Goal: Browse casually: Explore the website without a specific task or goal

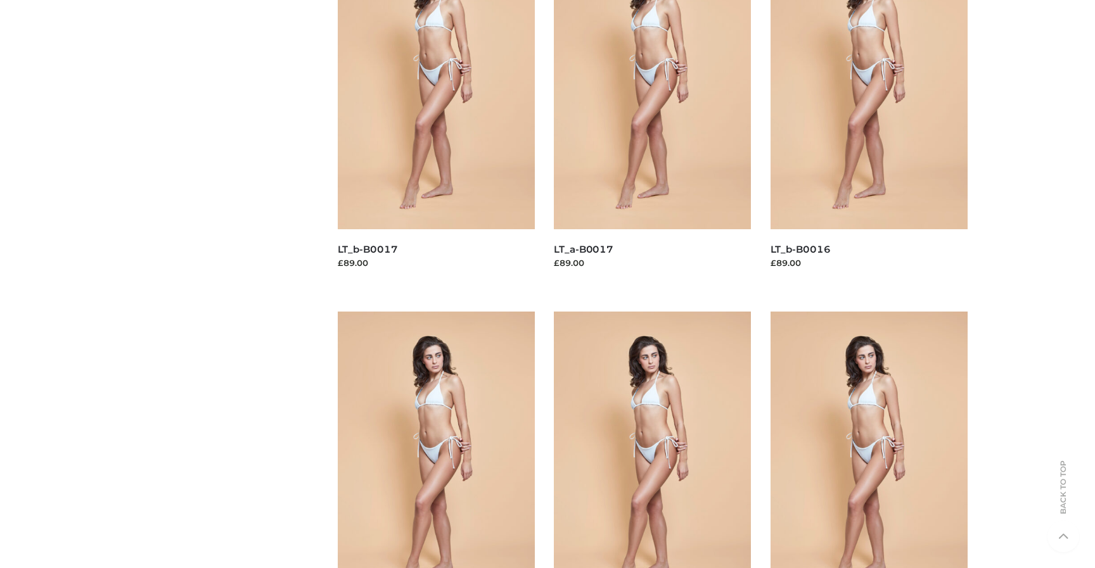
scroll to position [1147, 0]
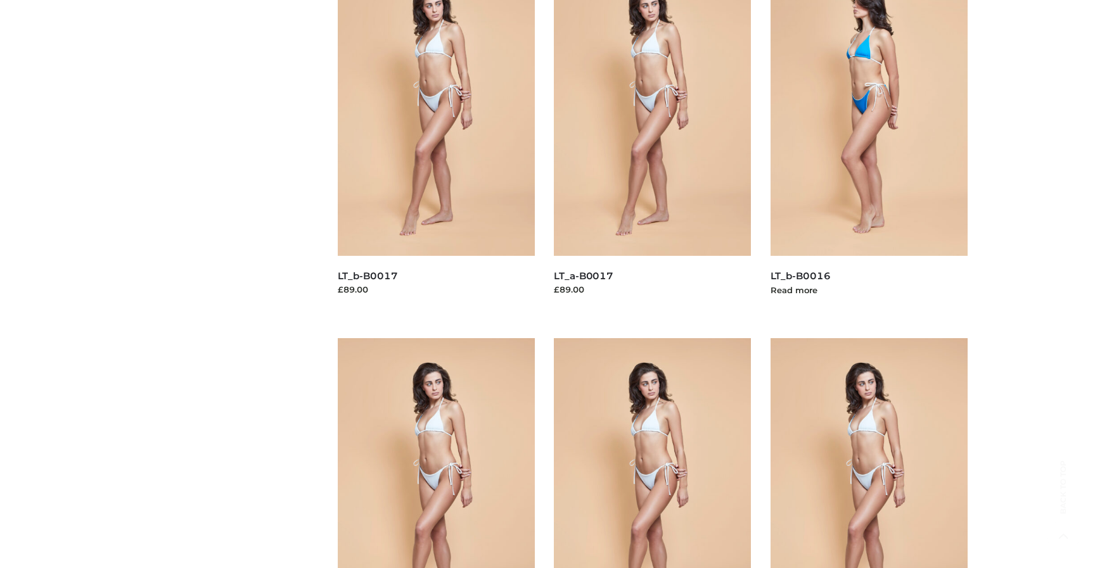
scroll to position [1028, 0]
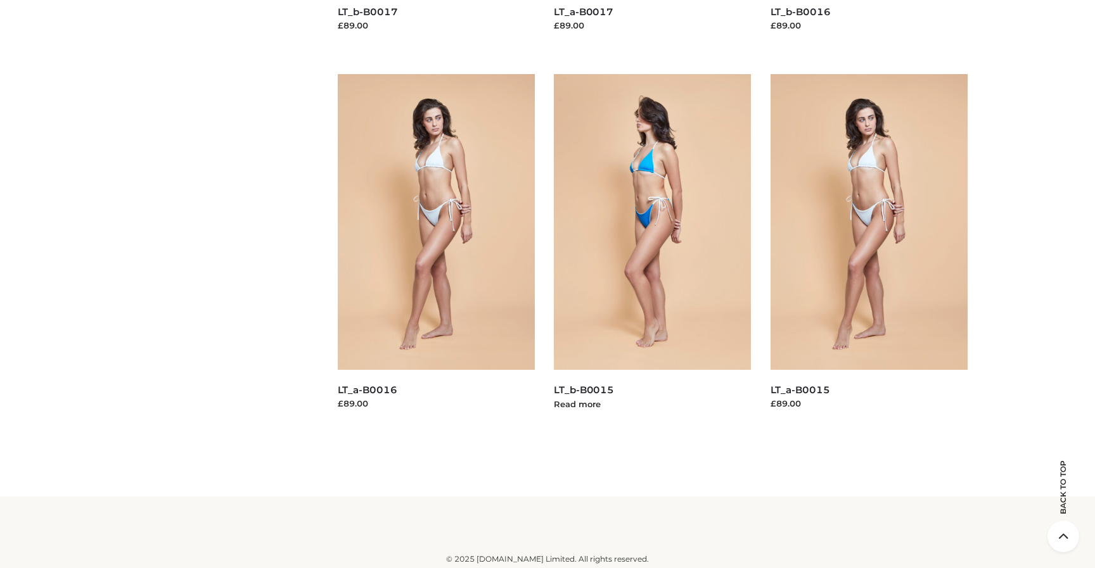
scroll to position [1147, 0]
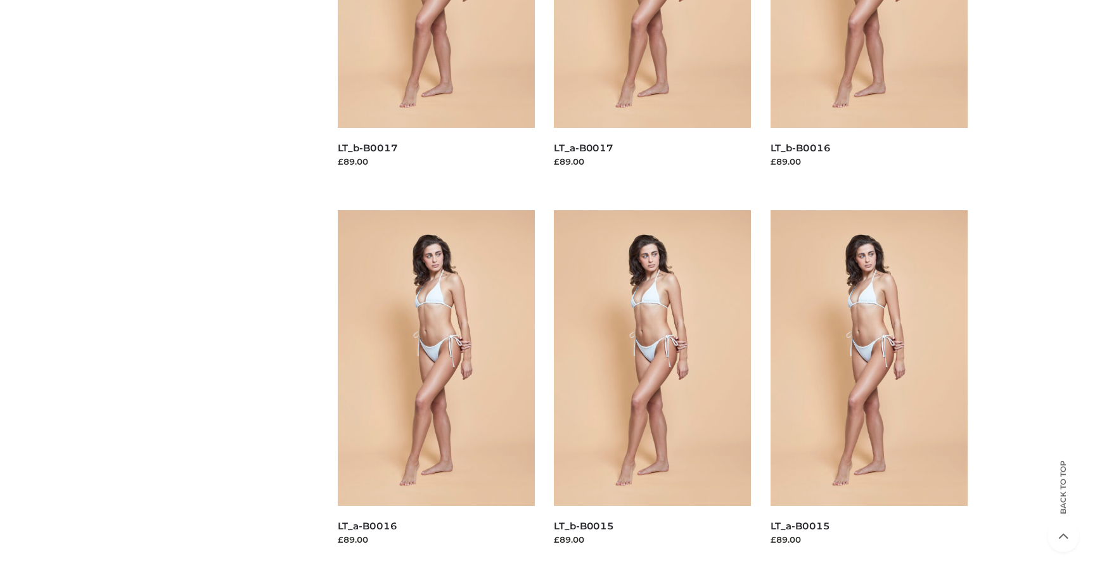
scroll to position [1147, 0]
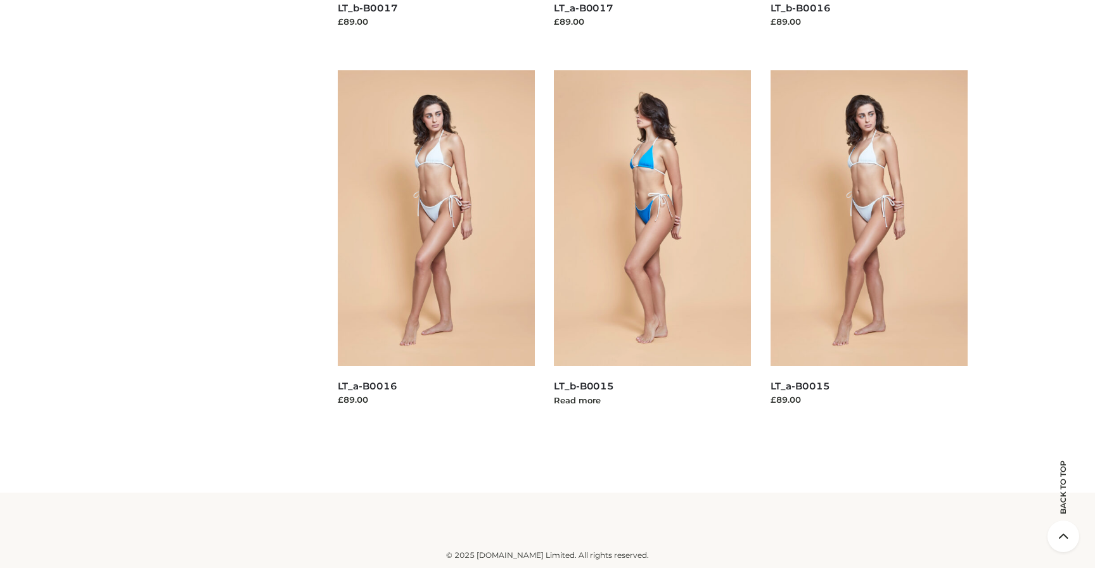
click at [672, 193] on img at bounding box center [653, 218] width 198 height 296
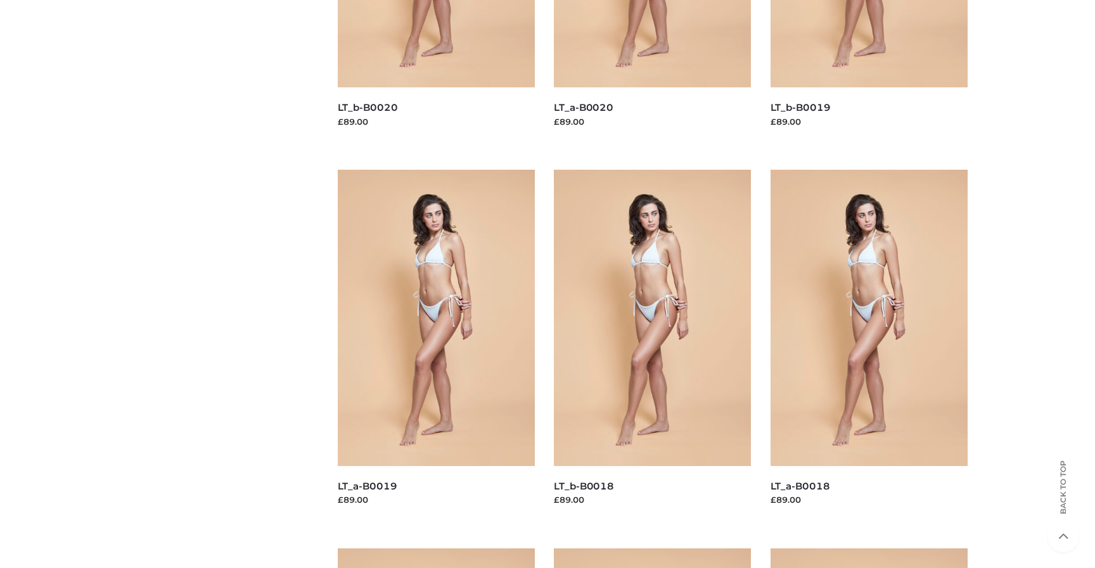
scroll to position [0, 0]
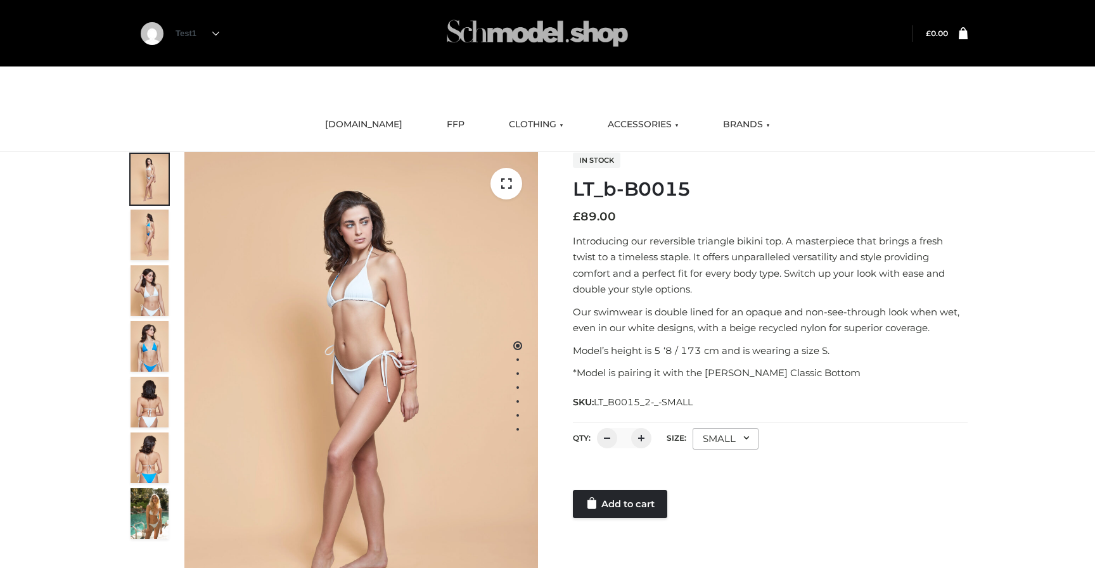
click at [546, 30] on img at bounding box center [537, 33] width 190 height 50
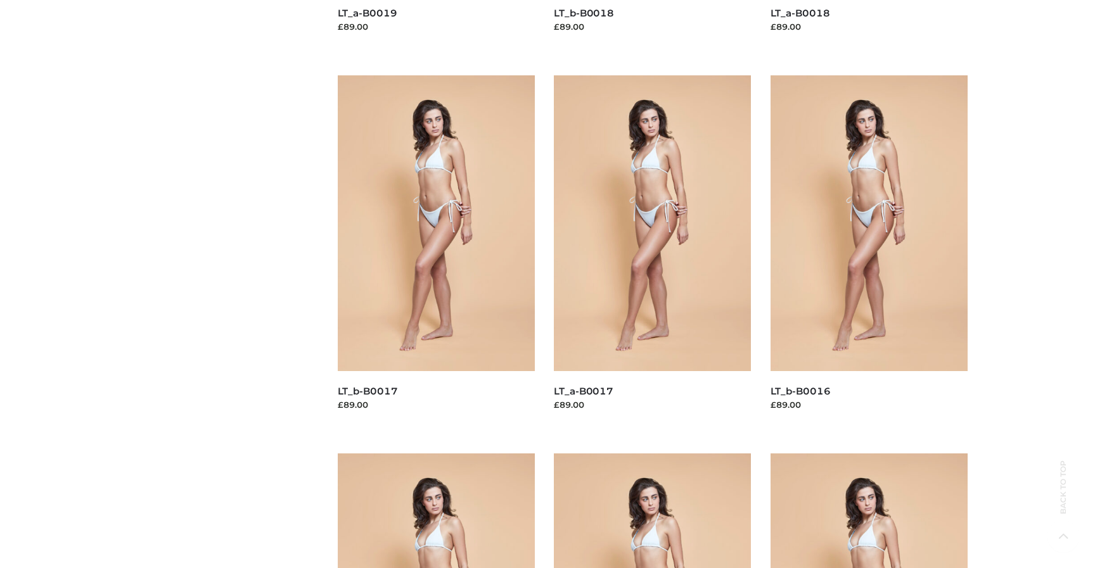
scroll to position [1147, 0]
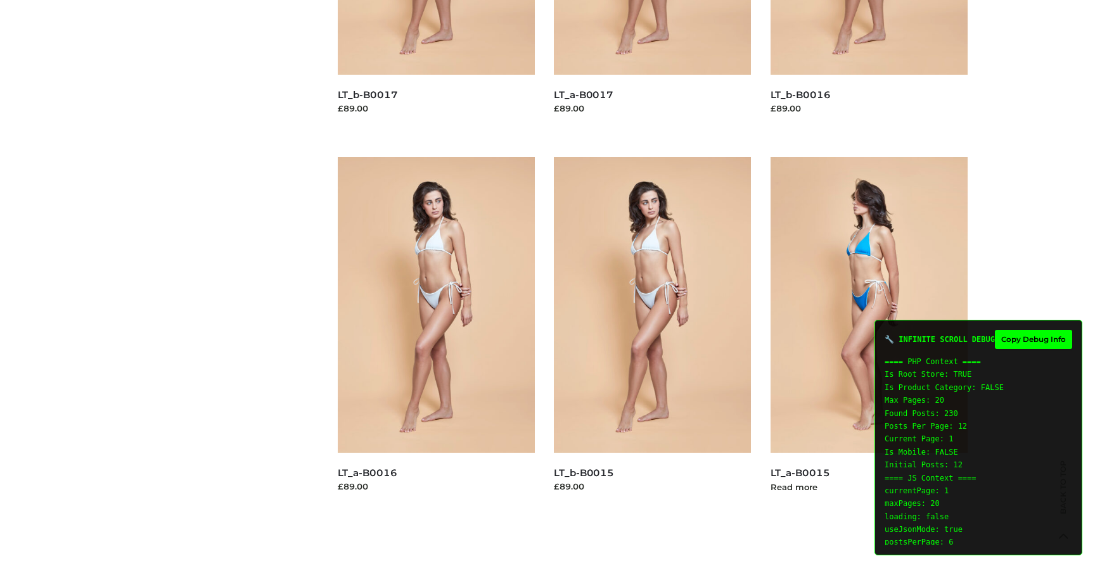
scroll to position [1147, 0]
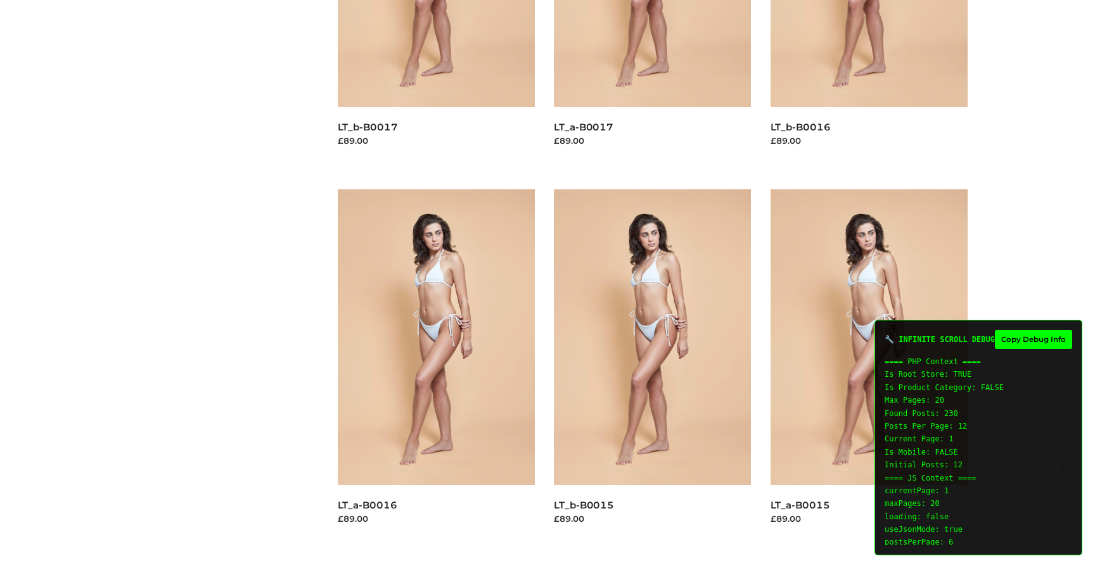
scroll to position [1147, 0]
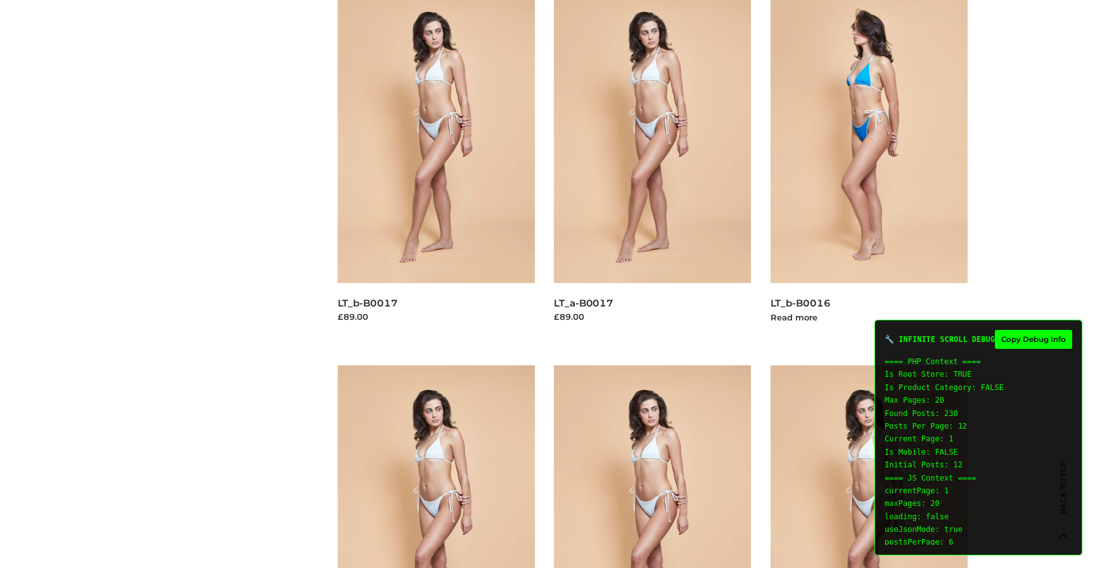
scroll to position [1147, 0]
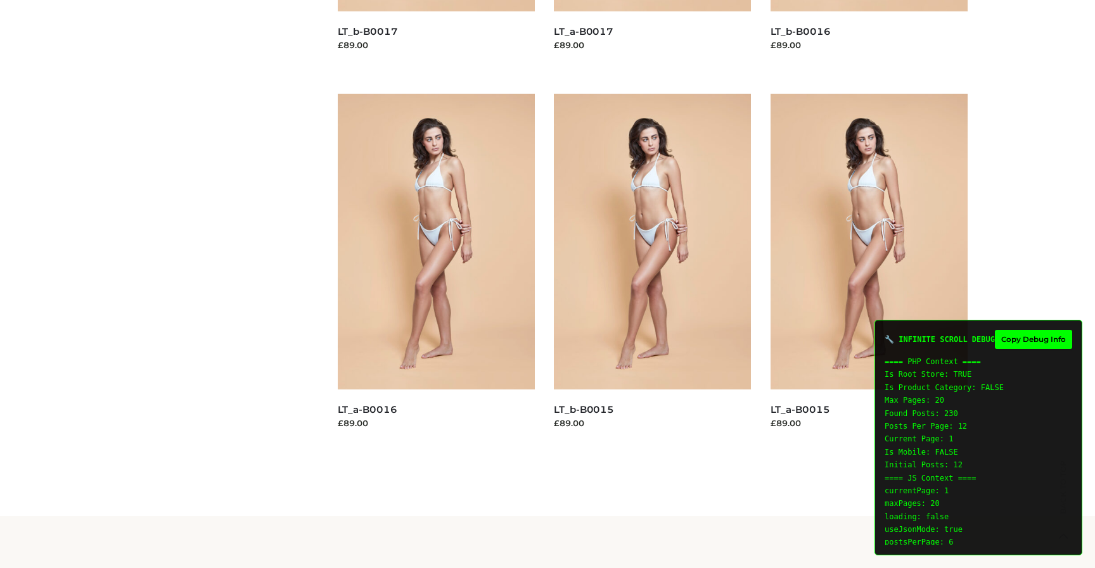
scroll to position [1147, 0]
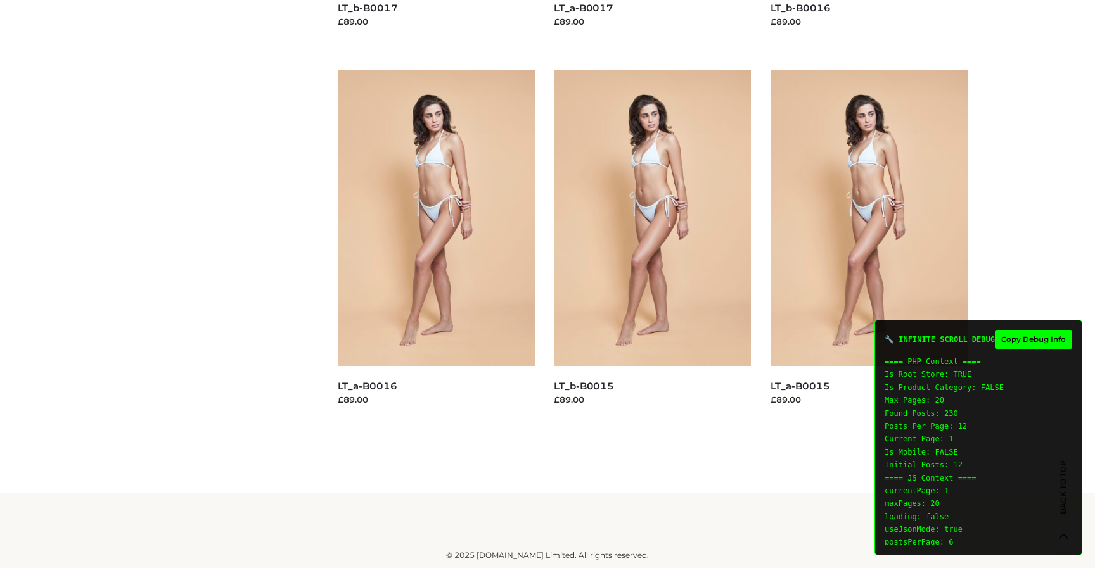
click at [1032, 341] on button "Copy Debug Info" at bounding box center [1033, 339] width 77 height 19
type textarea "**********"
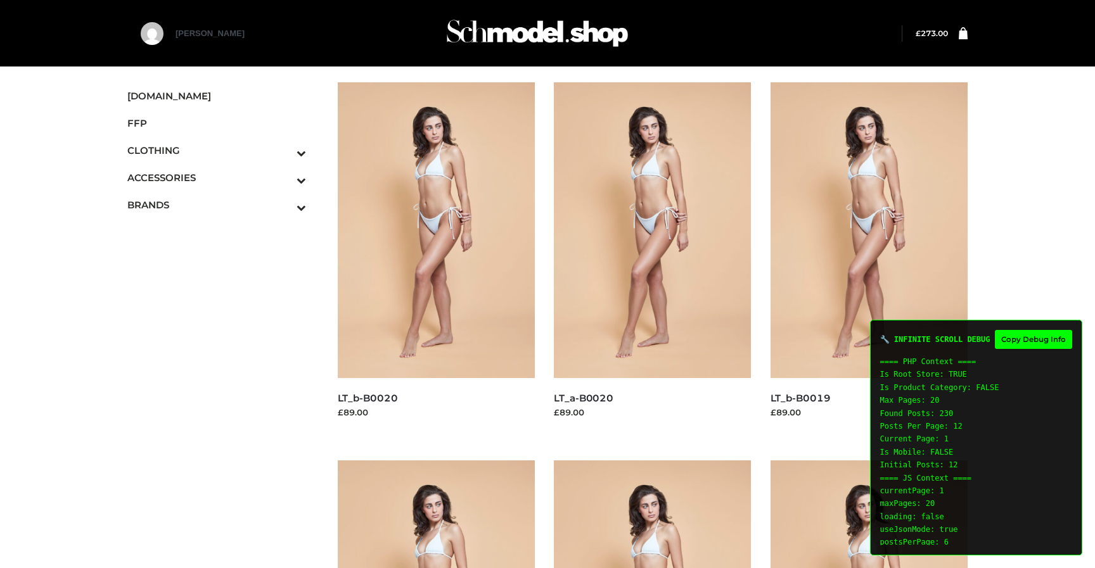
scroll to position [1147, 0]
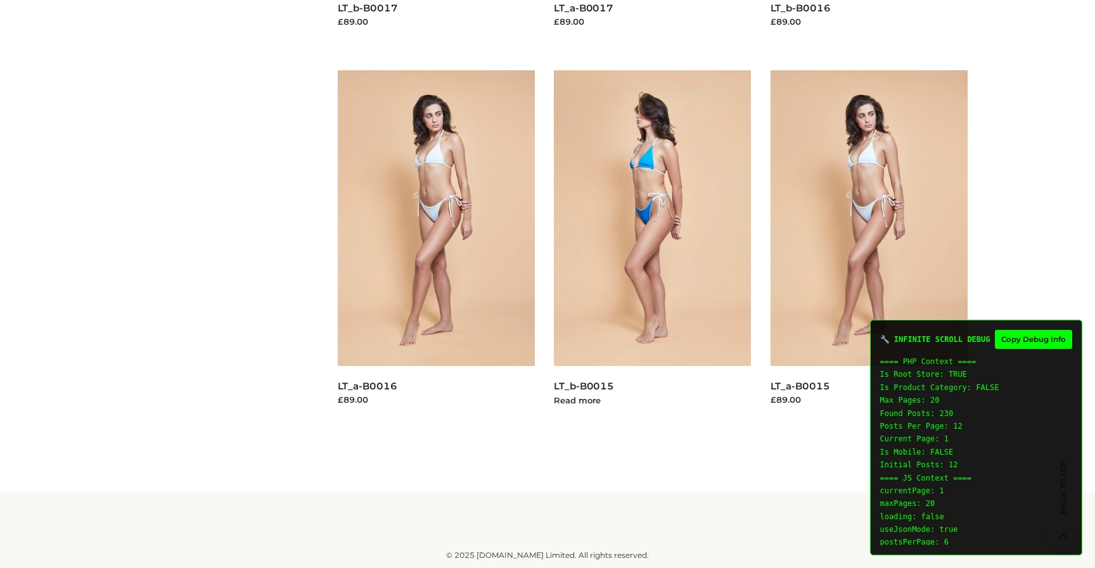
click at [698, 169] on img at bounding box center [653, 218] width 198 height 296
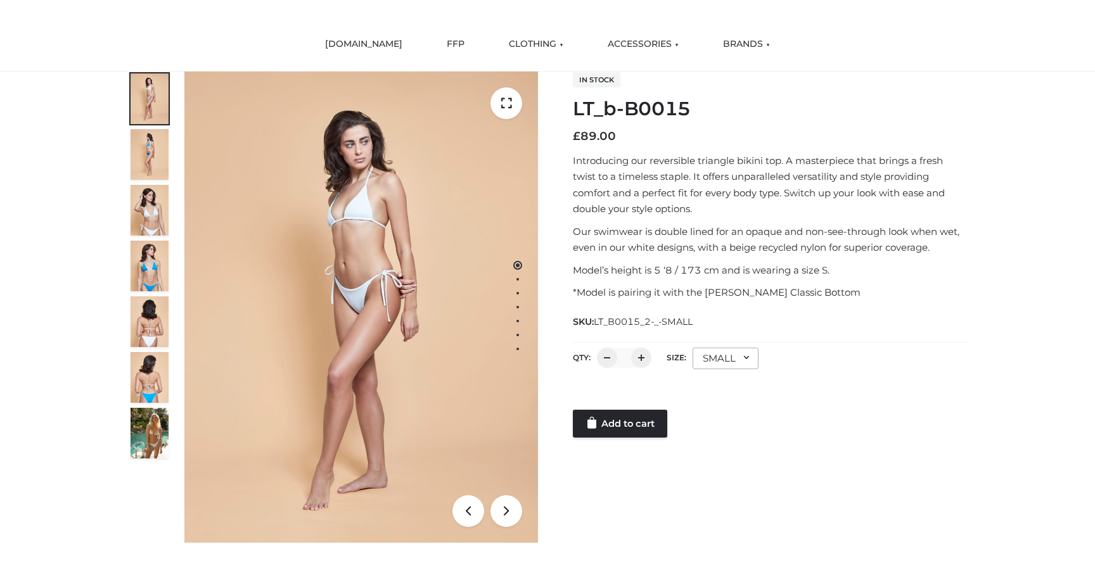
scroll to position [82, 0]
click at [690, 191] on p "Introducing our reversible triangle bikini top. A masterpiece that brings a fre…" at bounding box center [770, 183] width 395 height 65
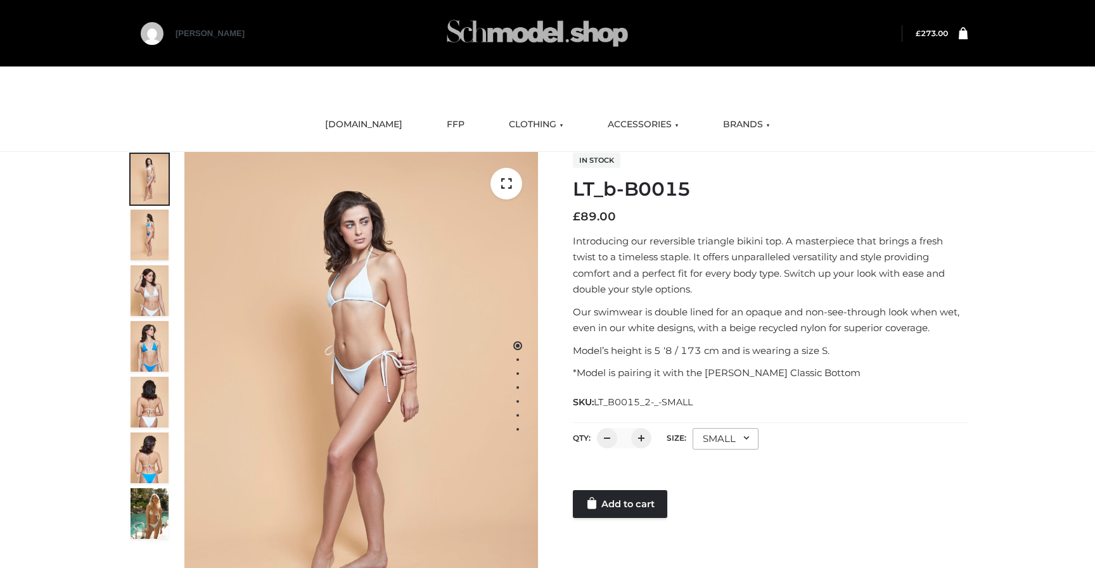
click at [510, 43] on img at bounding box center [537, 33] width 190 height 50
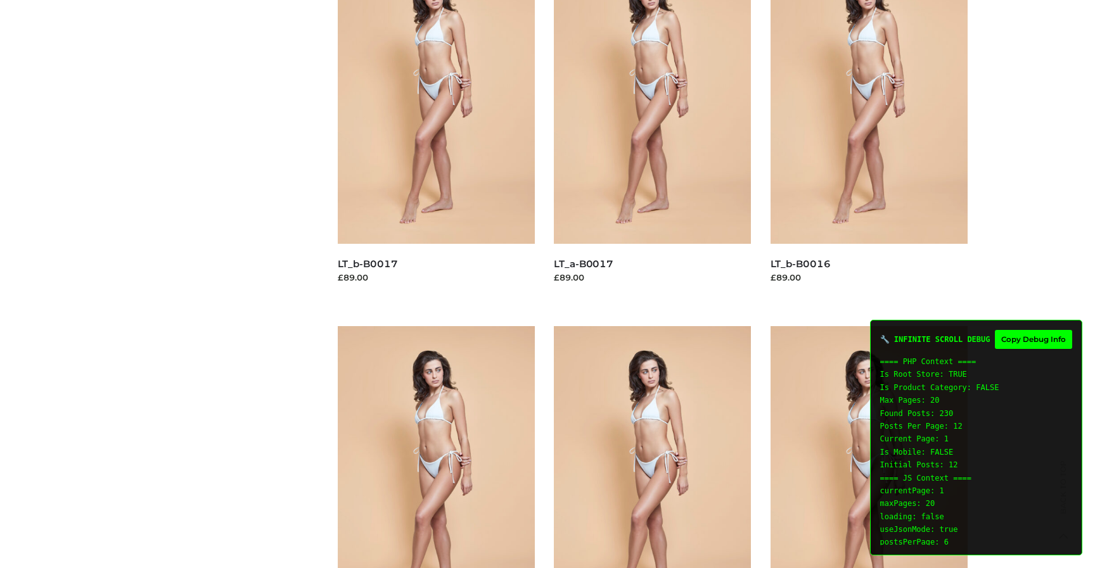
scroll to position [1147, 0]
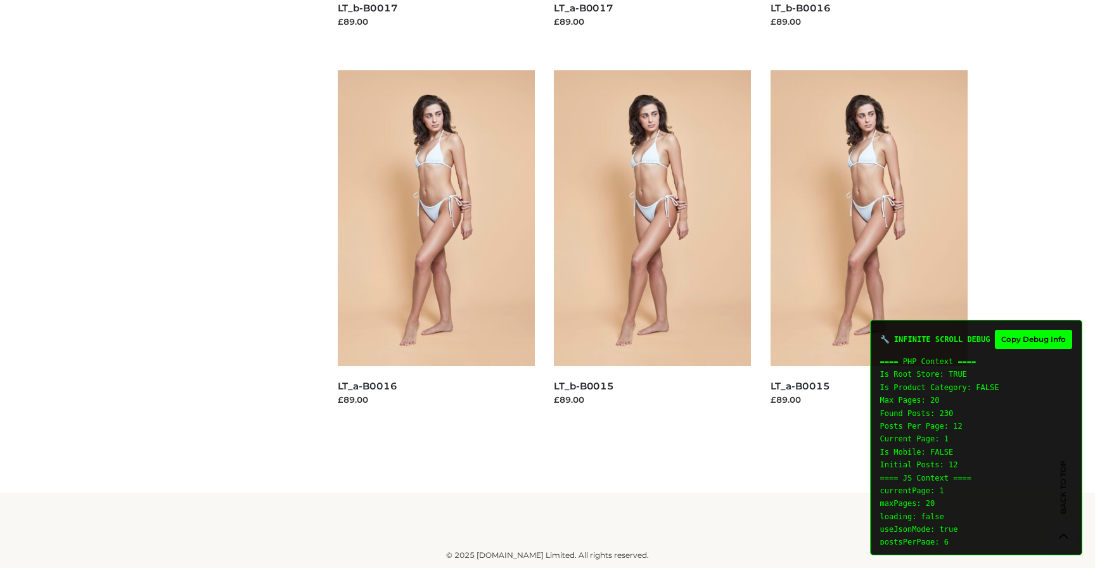
click at [1009, 340] on button "Copy Debug Info" at bounding box center [1033, 339] width 77 height 19
type textarea "**********"
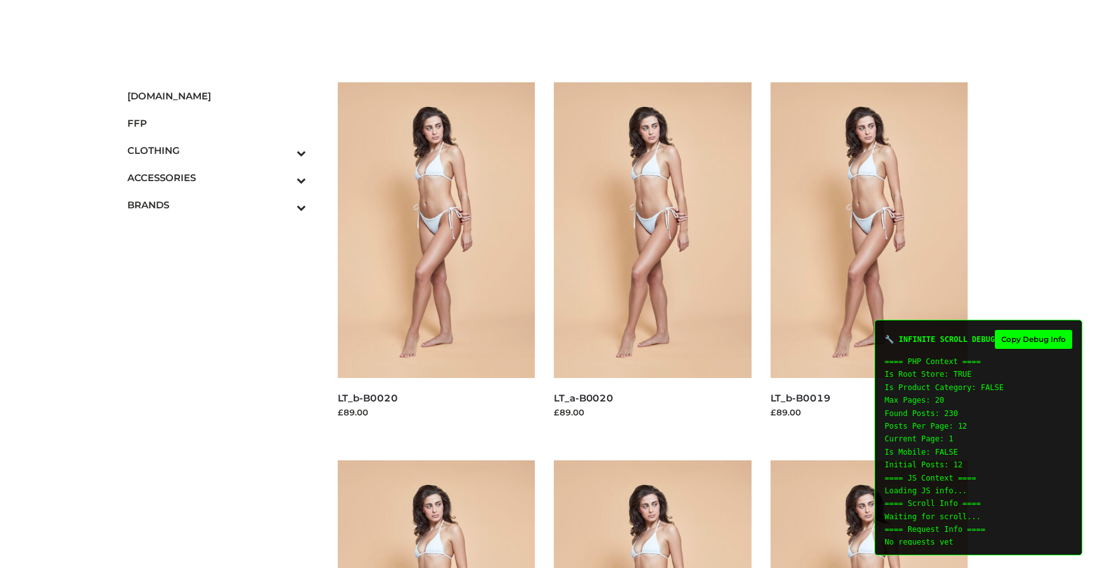
scroll to position [1147, 0]
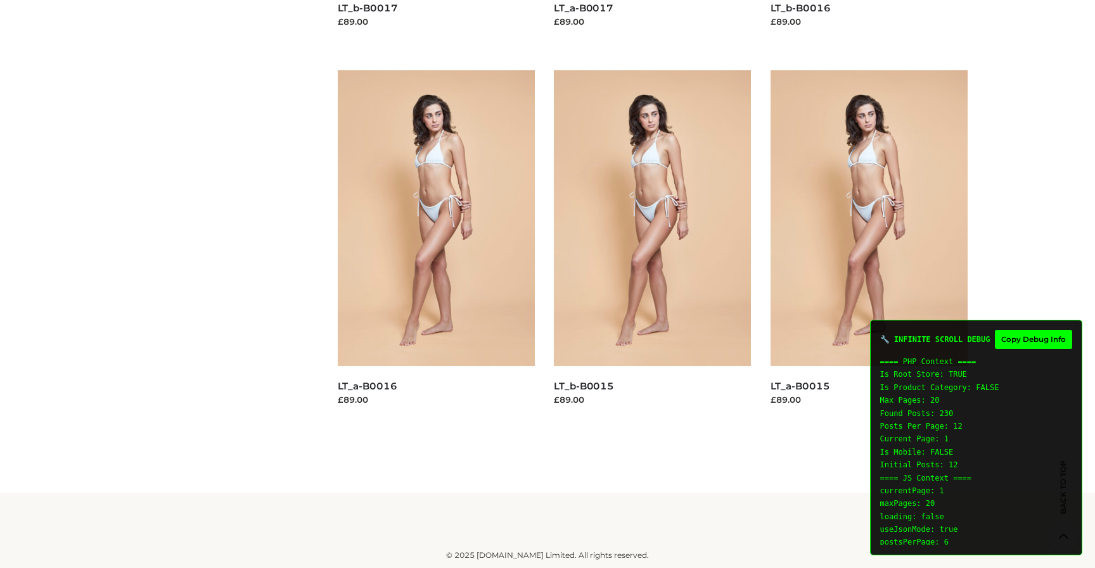
click at [1026, 341] on button "Copy Debug Info" at bounding box center [1033, 339] width 77 height 19
type textarea "**********"
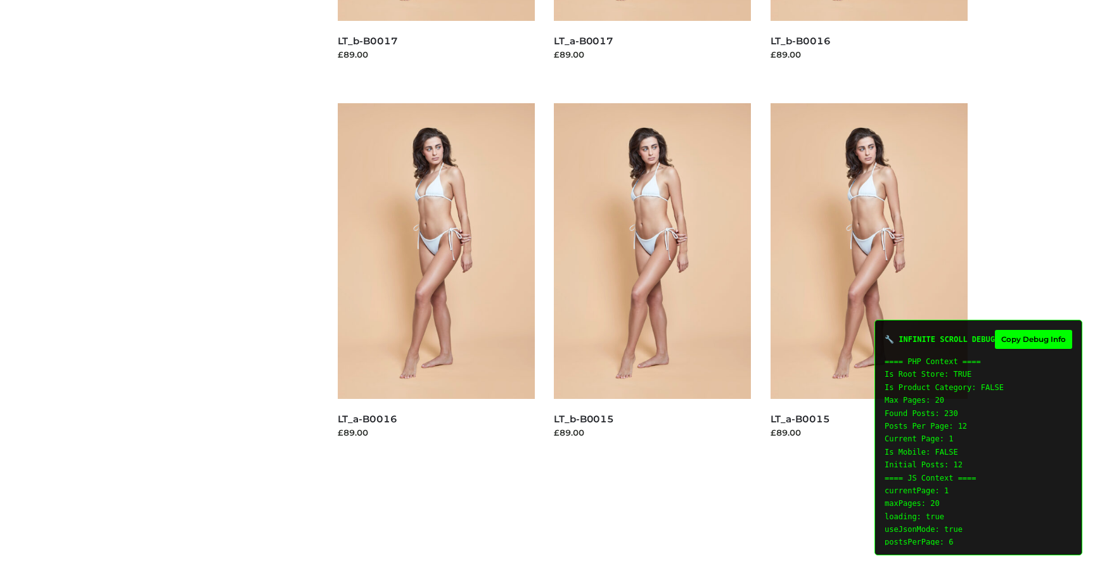
scroll to position [1281, 0]
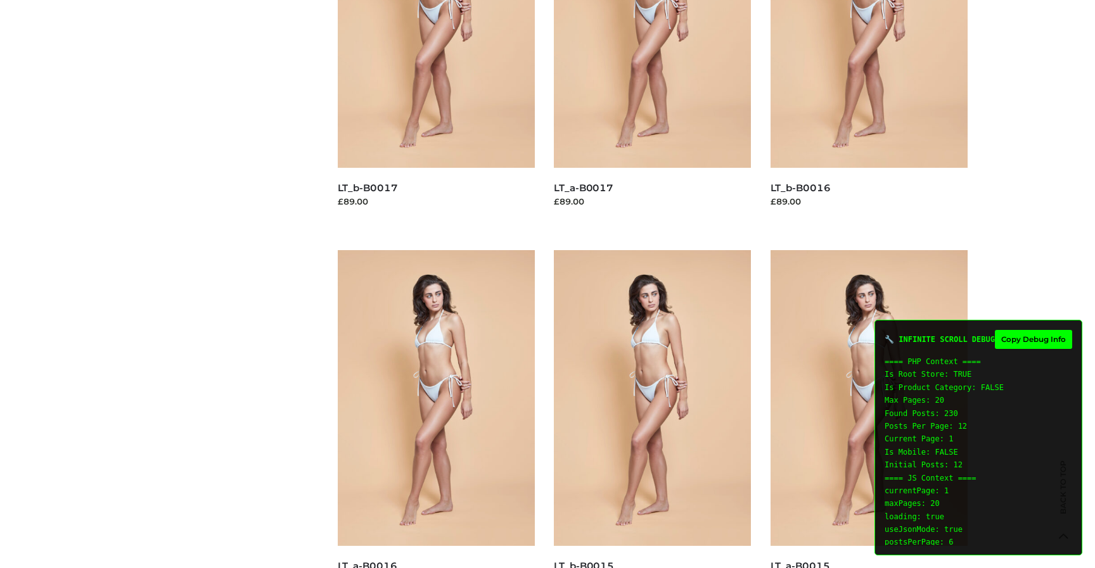
scroll to position [1281, 0]
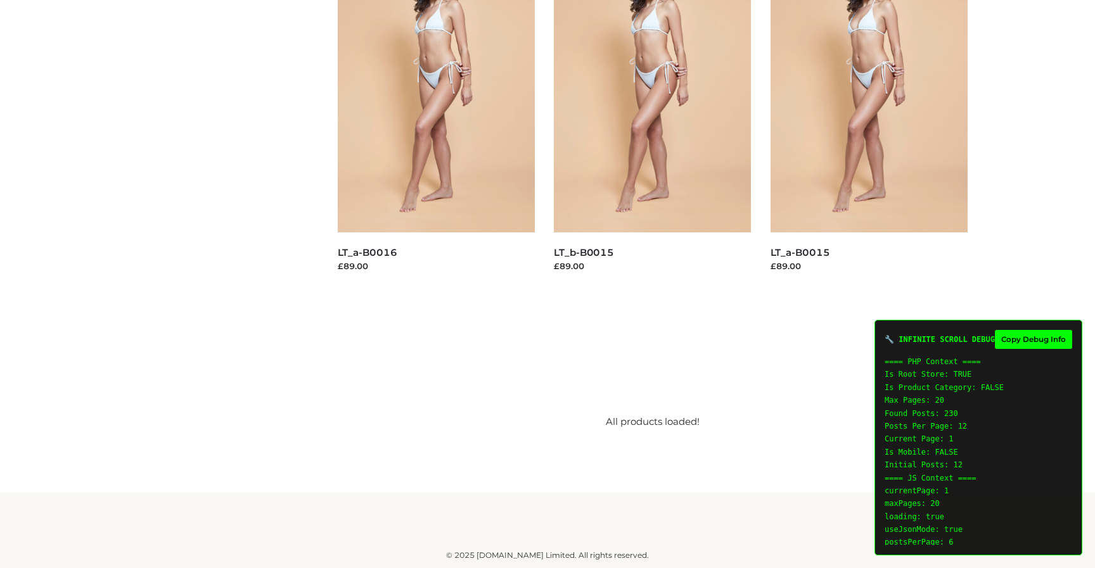
click at [1041, 341] on button "Copy Debug Info" at bounding box center [1033, 339] width 77 height 19
type textarea "**********"
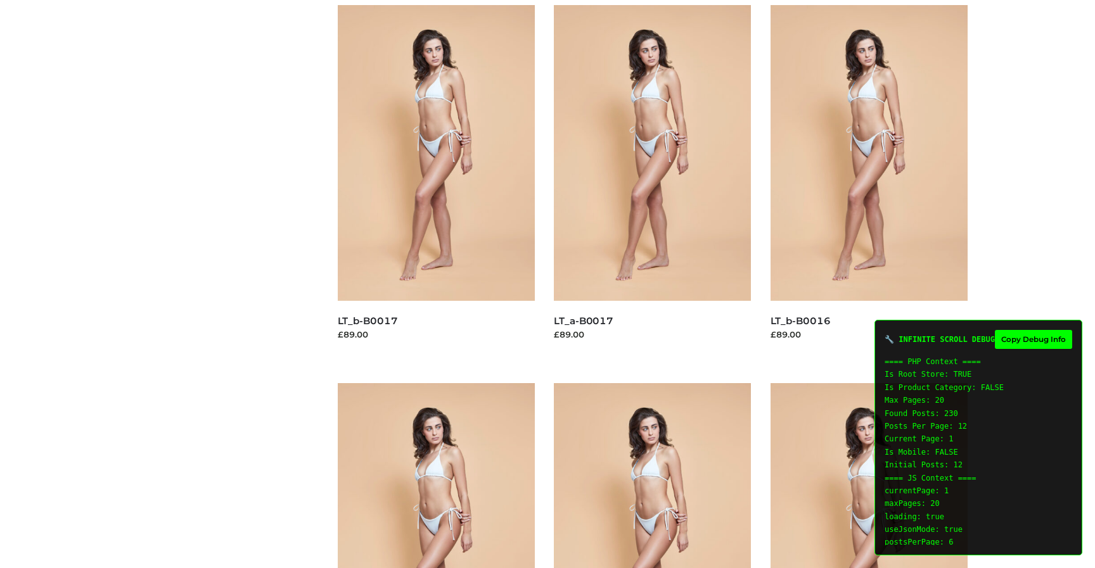
scroll to position [754, 0]
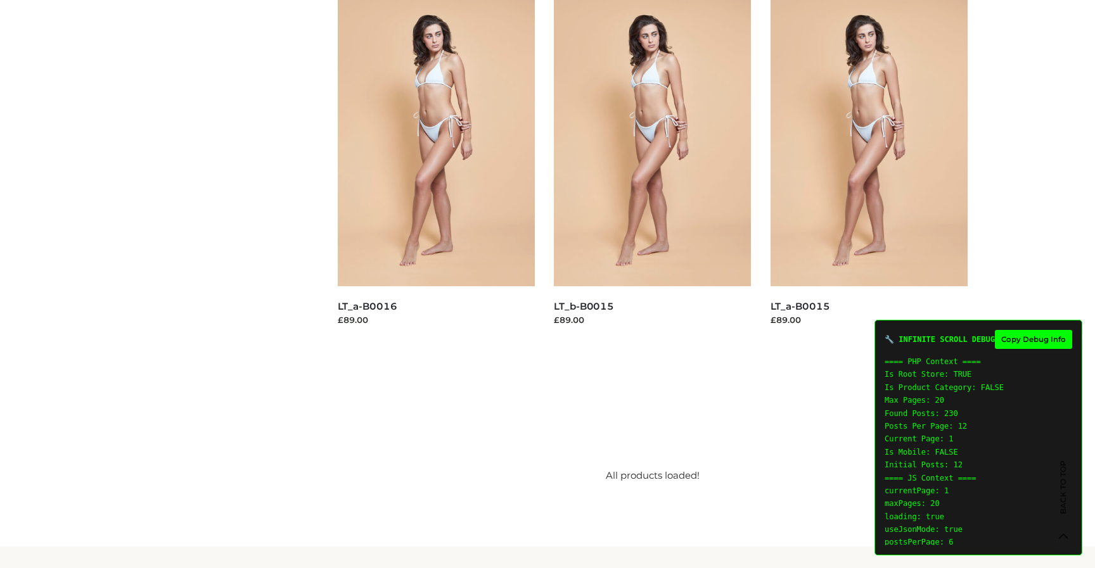
scroll to position [1281, 0]
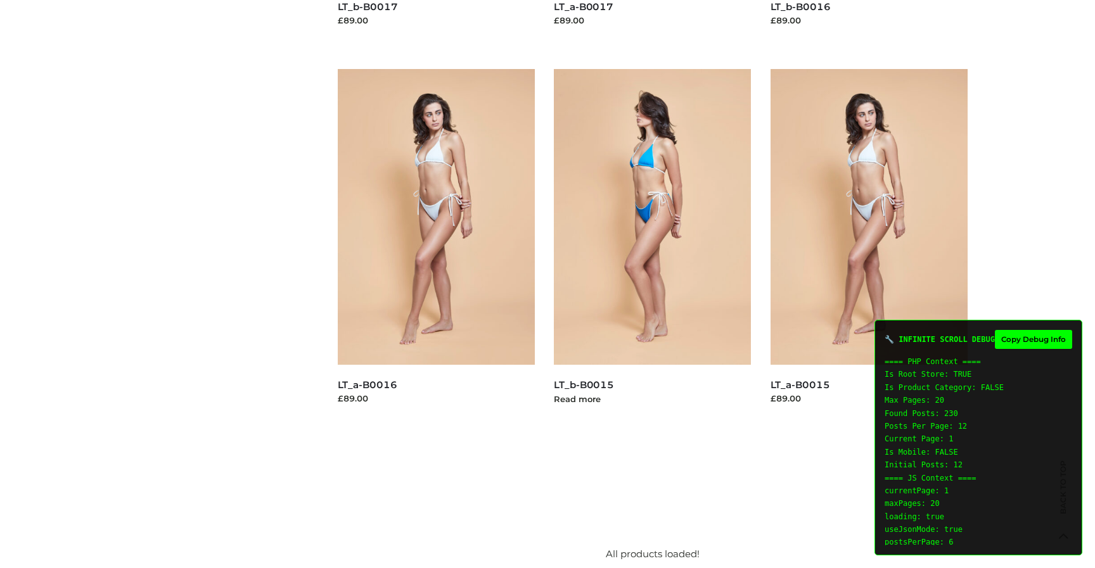
scroll to position [1281, 0]
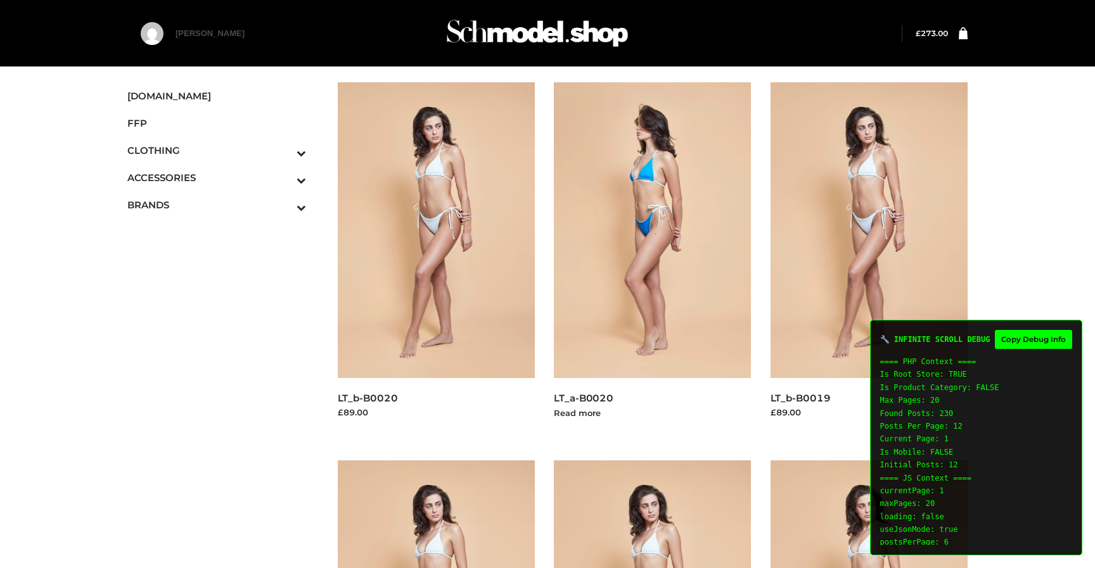
scroll to position [32, 0]
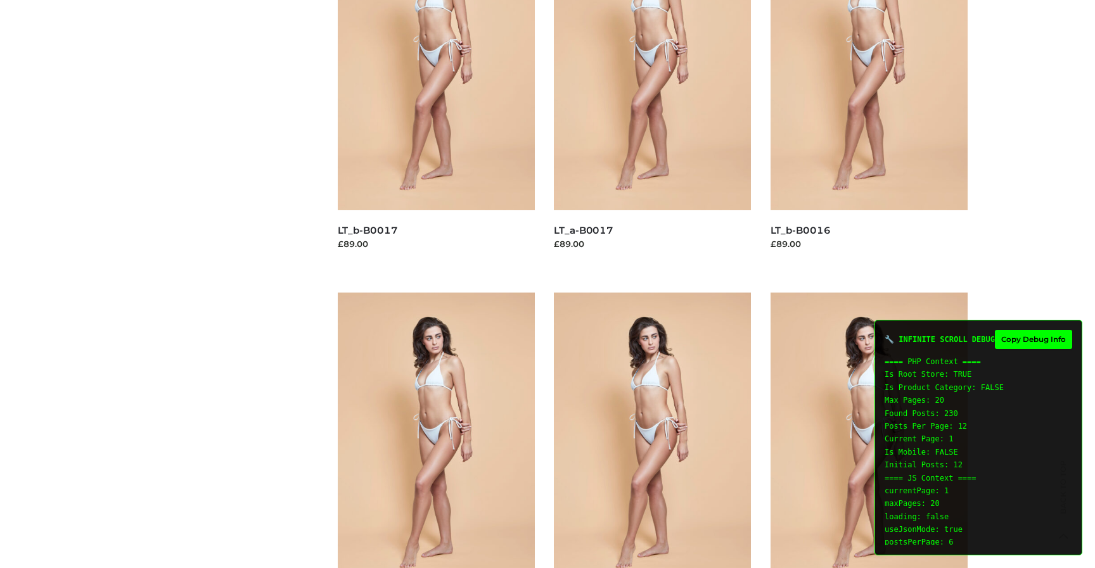
scroll to position [1281, 0]
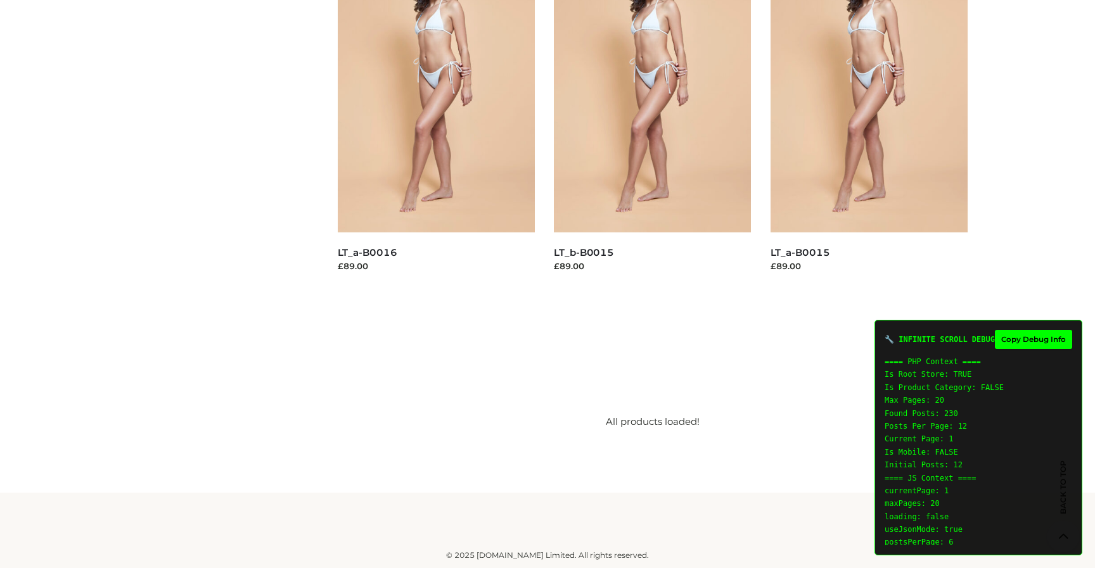
click at [1028, 338] on button "Copy Debug Info" at bounding box center [1033, 339] width 77 height 19
type textarea "**********"
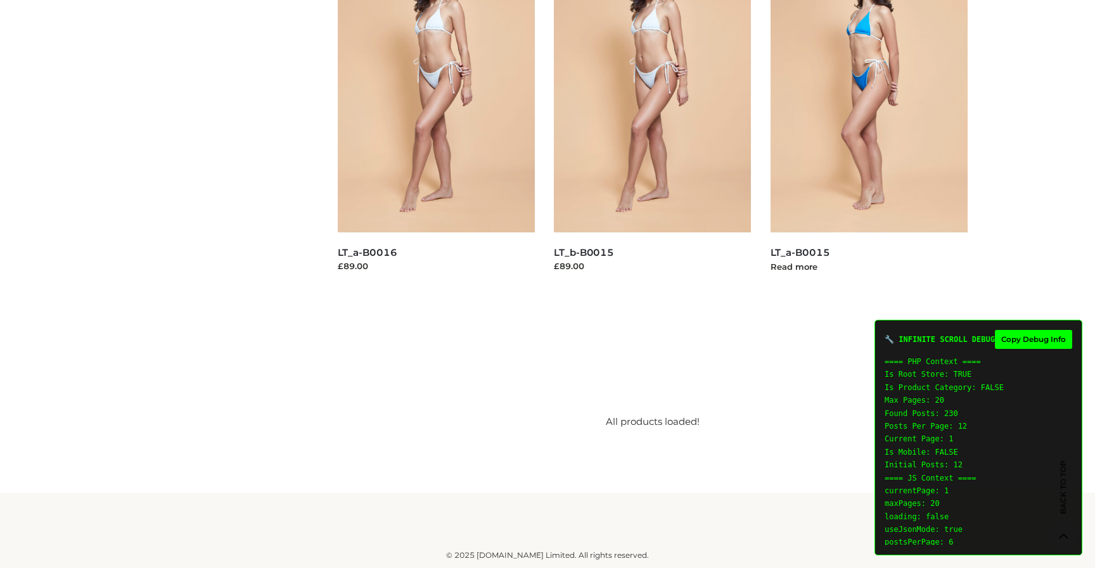
click at [887, 129] on img at bounding box center [869, 85] width 198 height 296
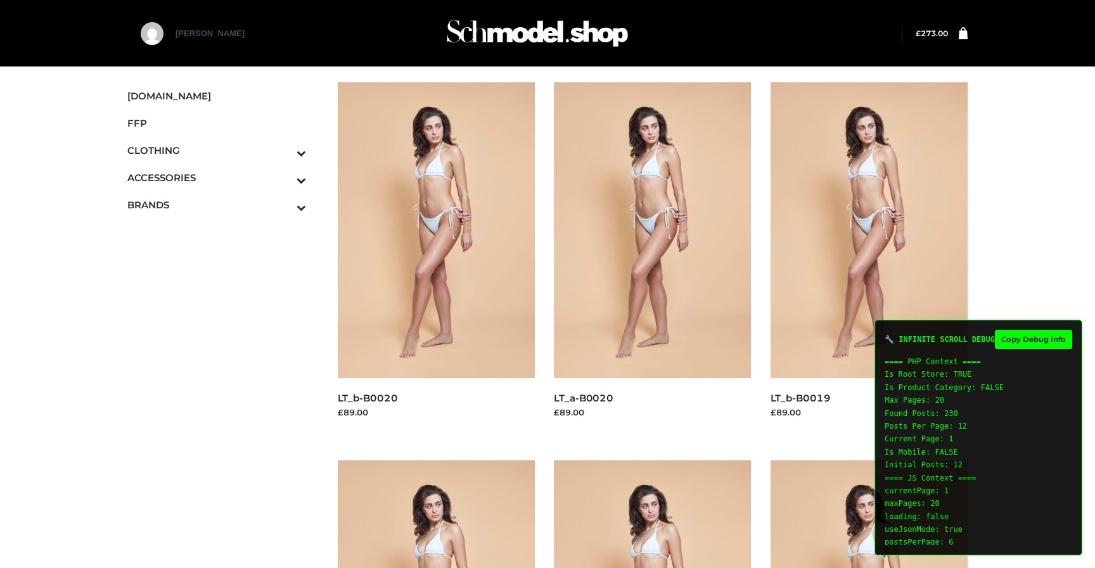
scroll to position [1227, 0]
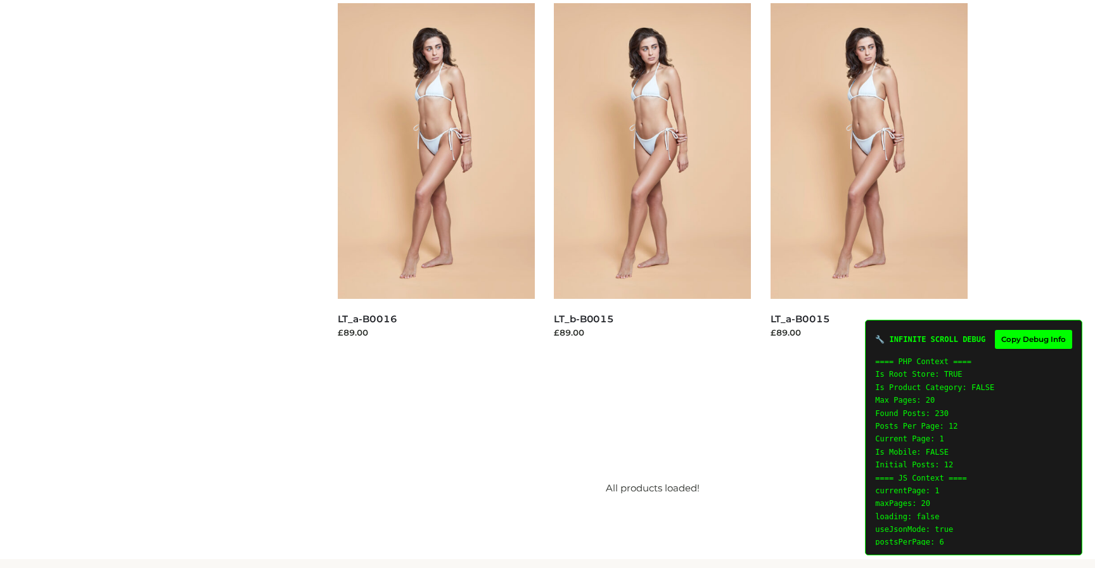
scroll to position [1281, 0]
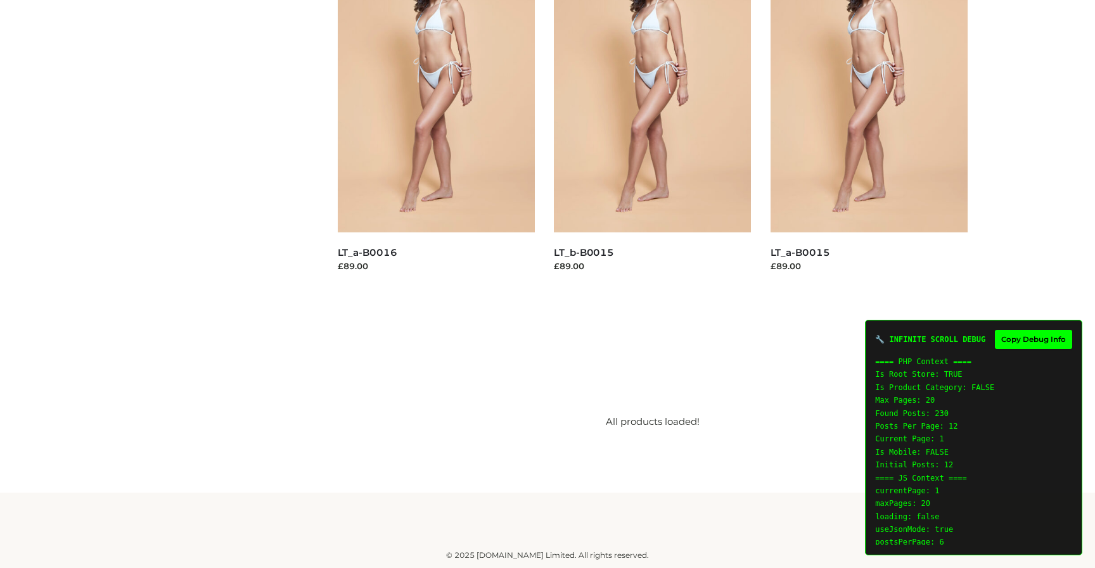
click at [1028, 336] on button "Copy Debug Info" at bounding box center [1033, 339] width 77 height 19
type textarea "**********"
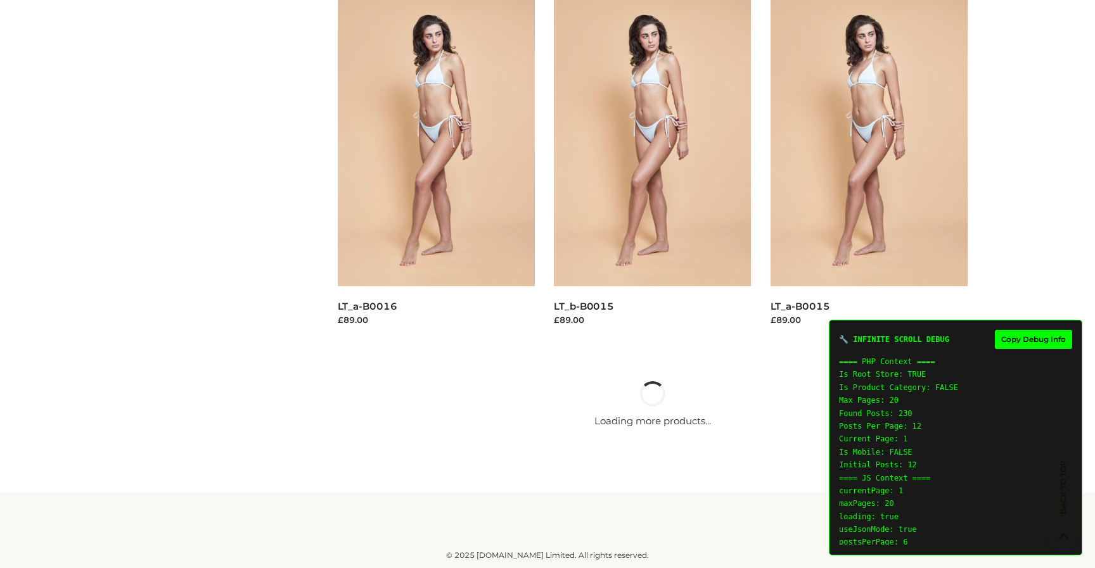
scroll to position [1281, 0]
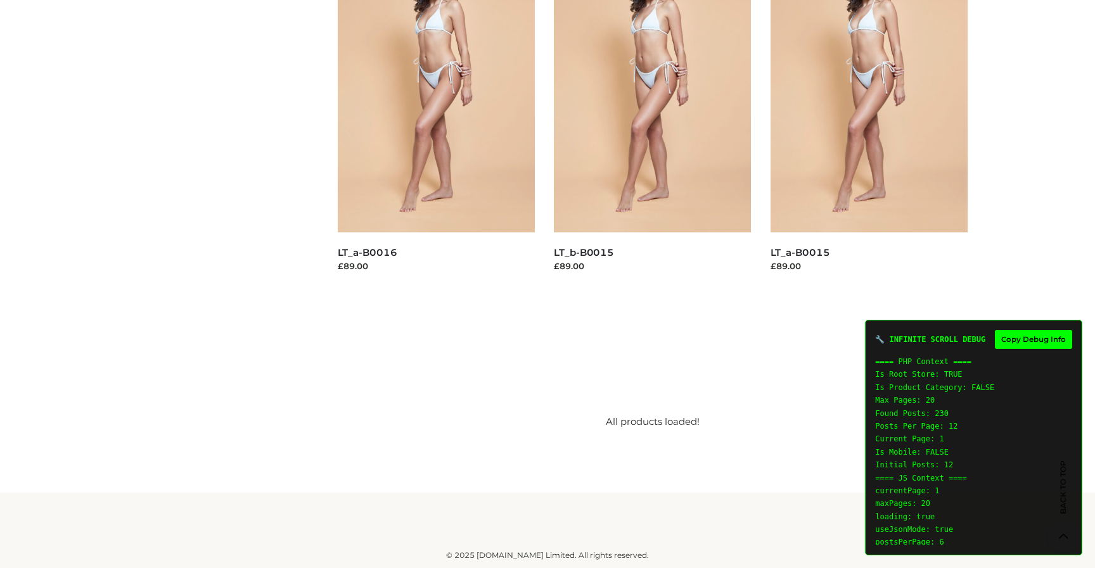
click at [1042, 340] on button "Copy Debug Info" at bounding box center [1033, 339] width 77 height 19
type textarea "**********"
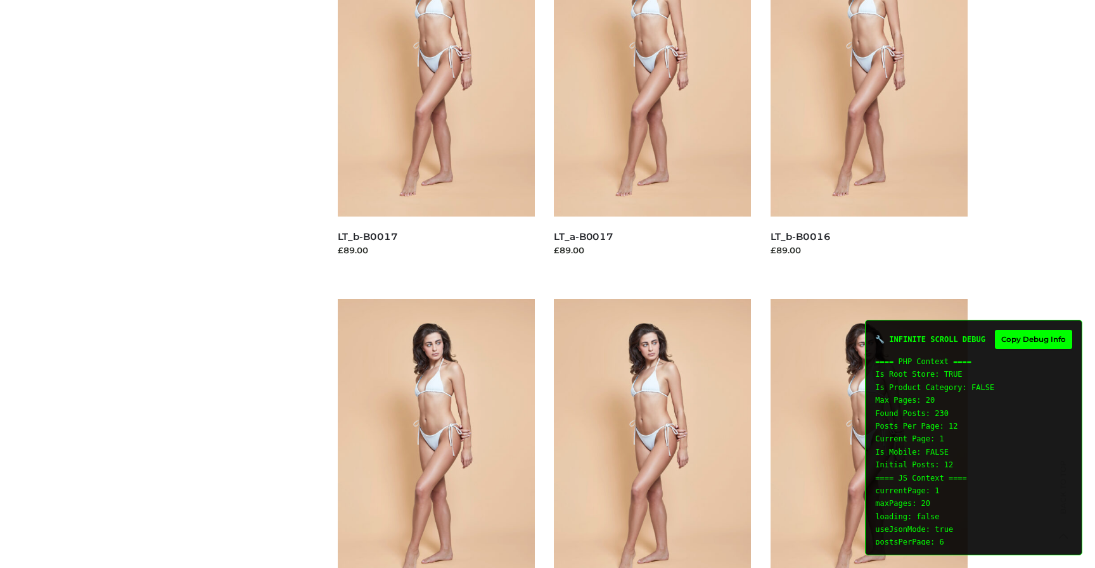
scroll to position [1281, 0]
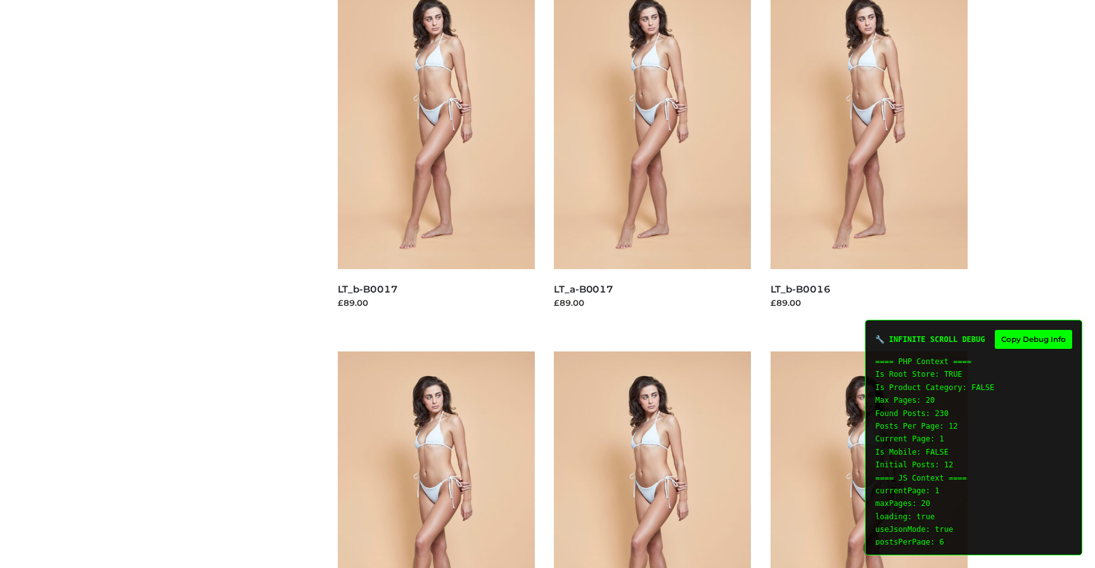
scroll to position [1281, 0]
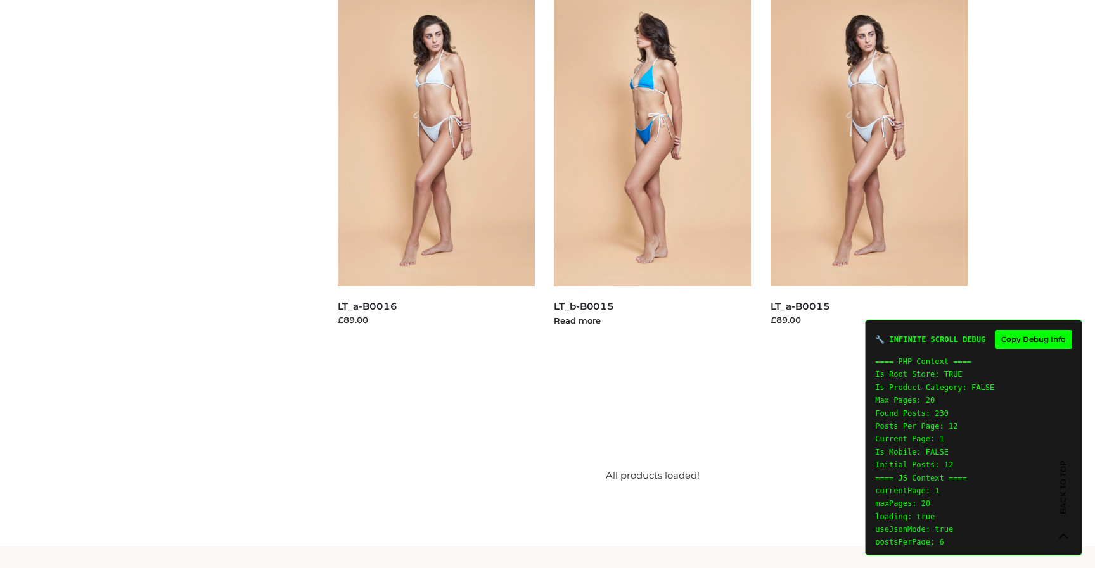
scroll to position [1281, 0]
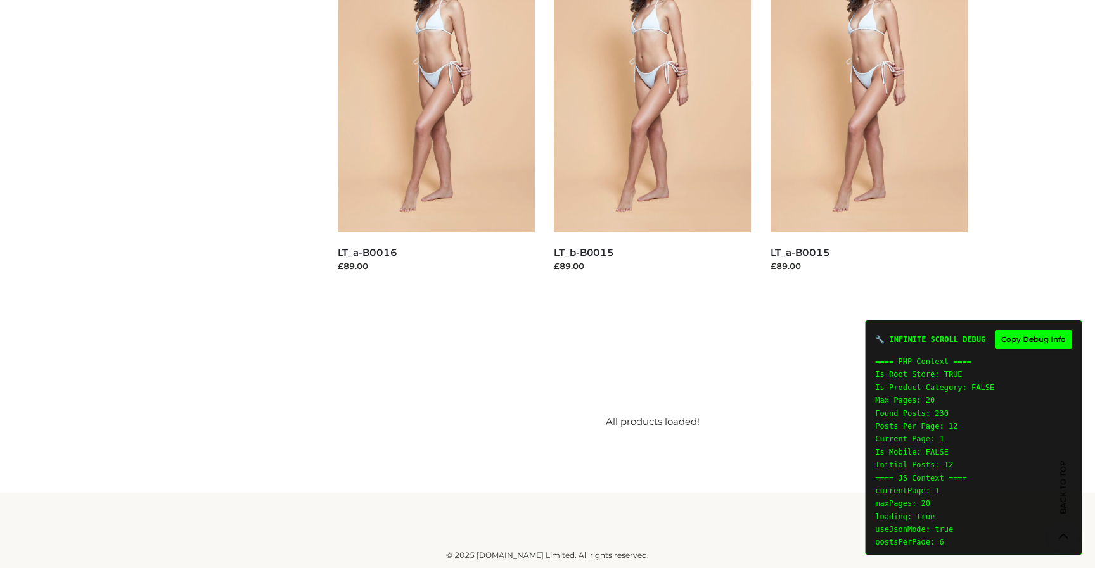
click at [1015, 343] on button "Copy Debug Info" at bounding box center [1033, 339] width 77 height 19
type textarea "**********"
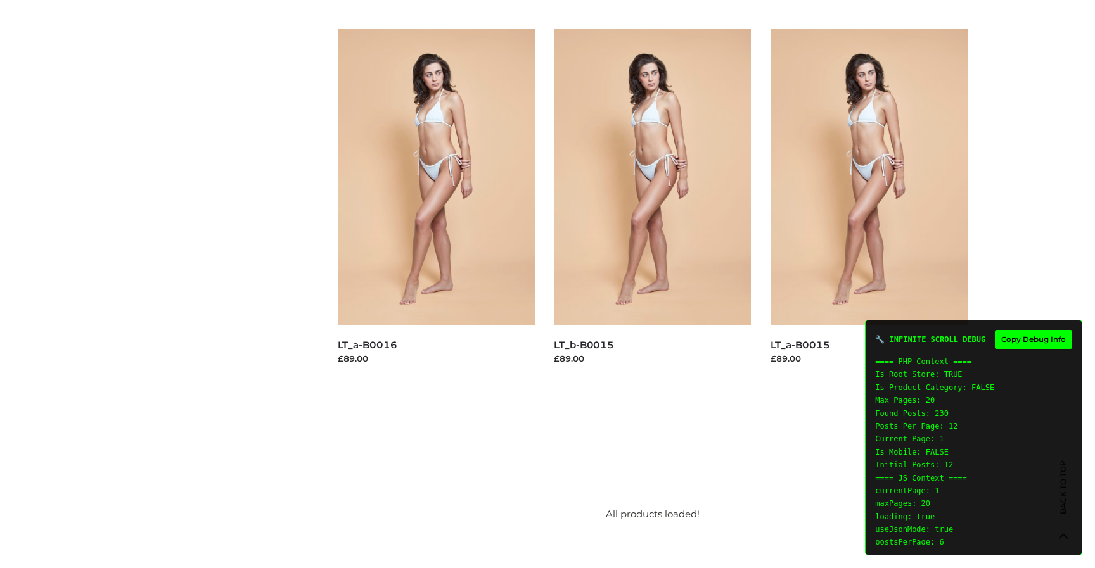
scroll to position [1281, 0]
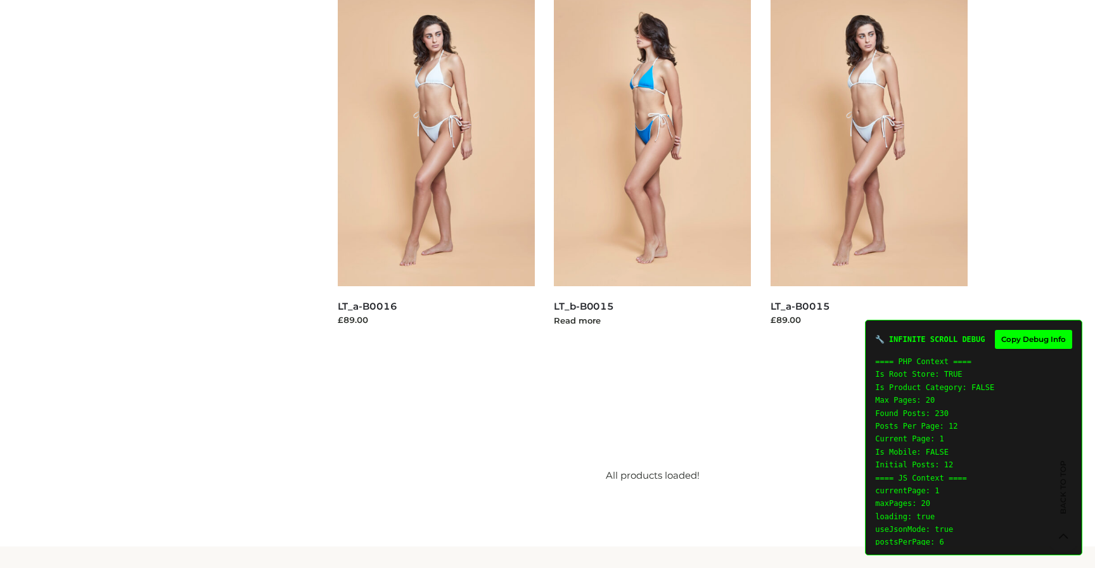
scroll to position [1281, 0]
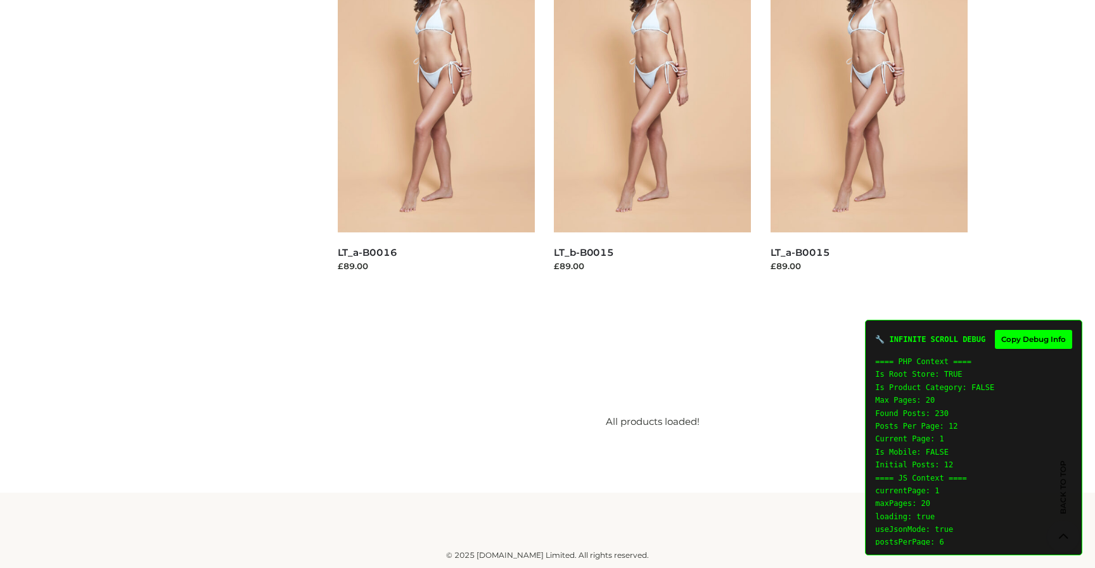
click at [1030, 331] on button "Copy Debug Info" at bounding box center [1033, 339] width 77 height 19
type textarea "**********"
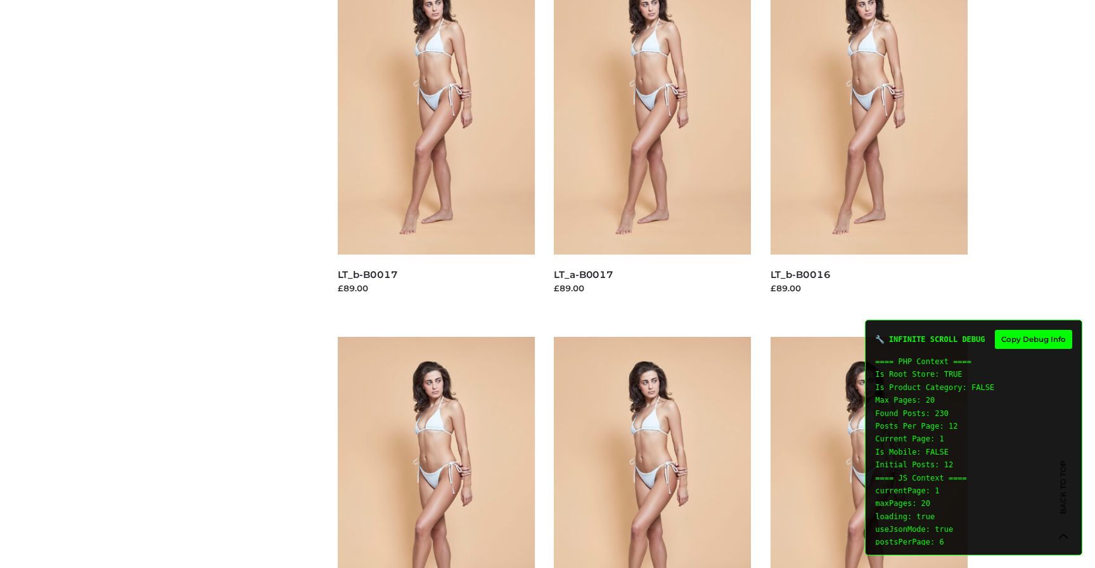
scroll to position [1281, 0]
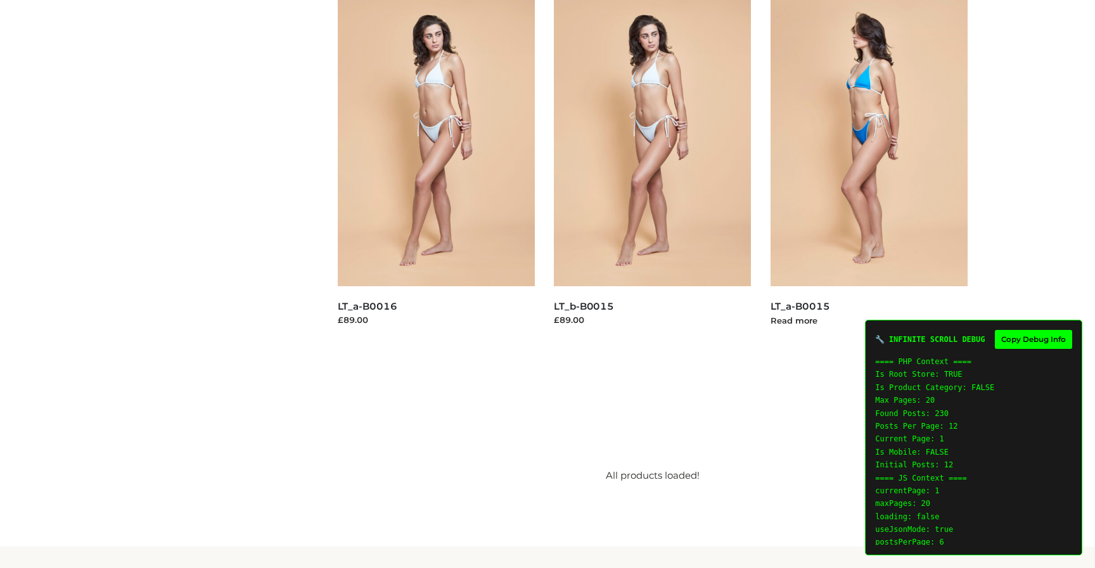
scroll to position [1281, 0]
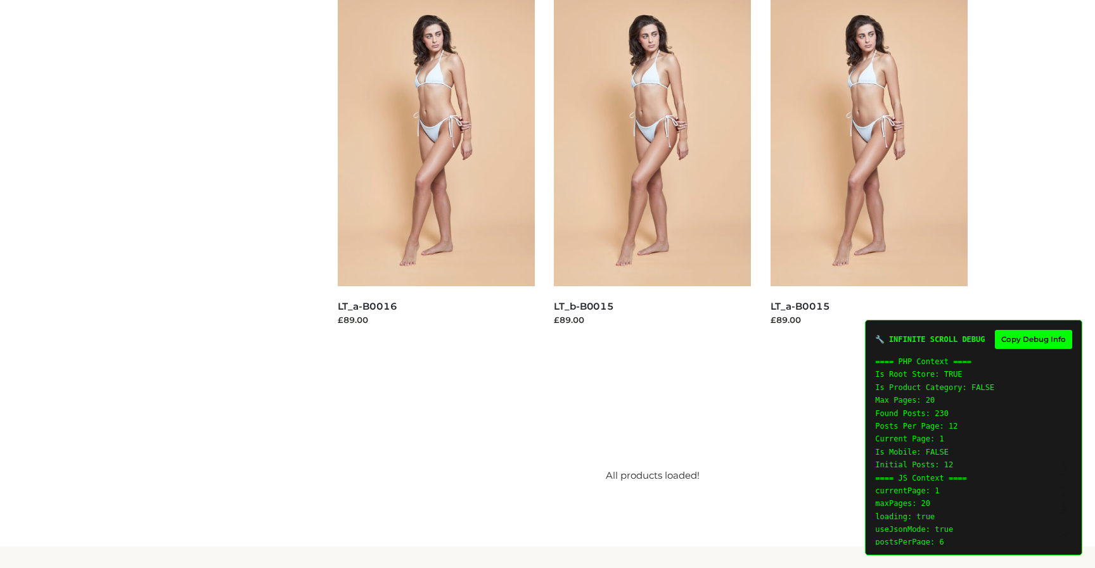
scroll to position [1281, 0]
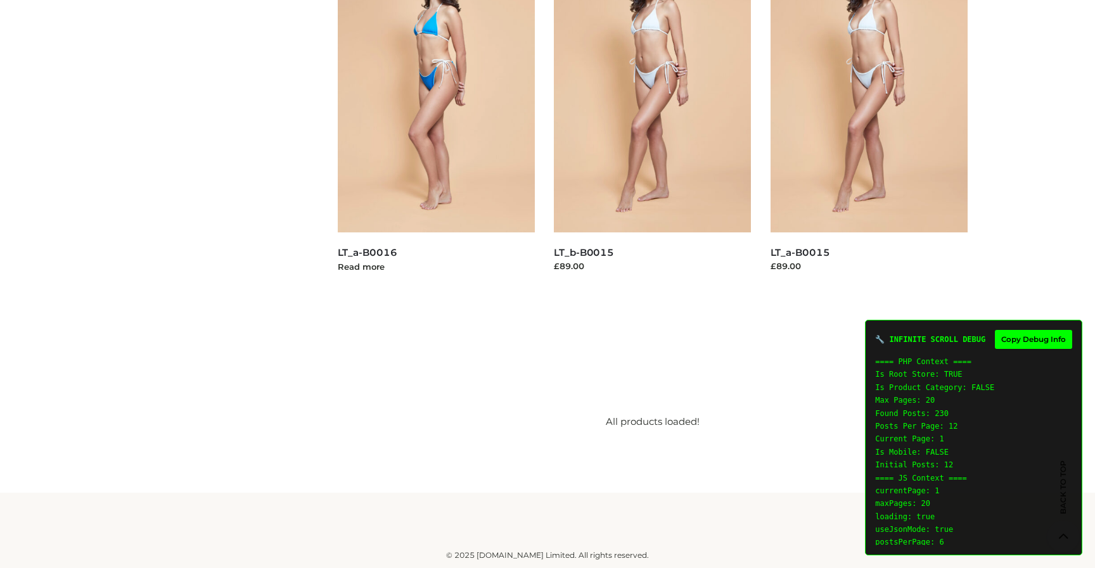
click at [374, 199] on img at bounding box center [437, 85] width 198 height 296
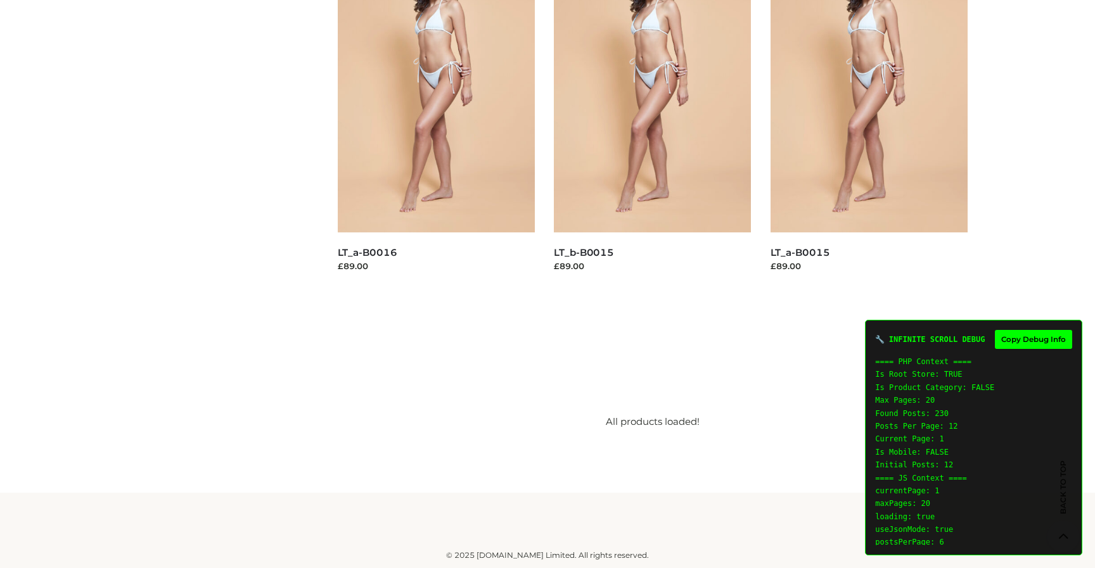
scroll to position [1281, 0]
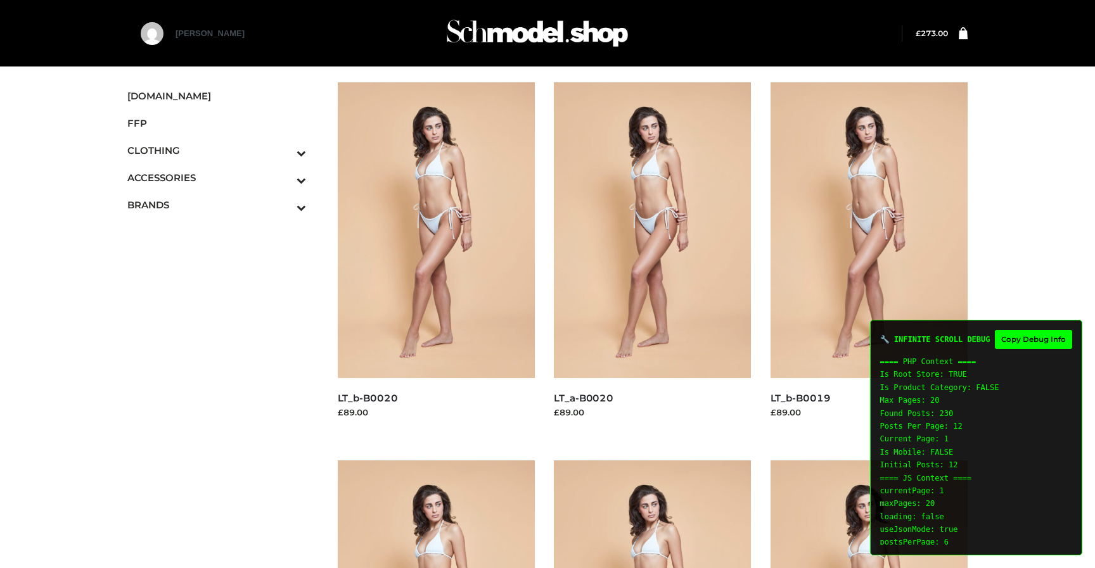
scroll to position [1227, 0]
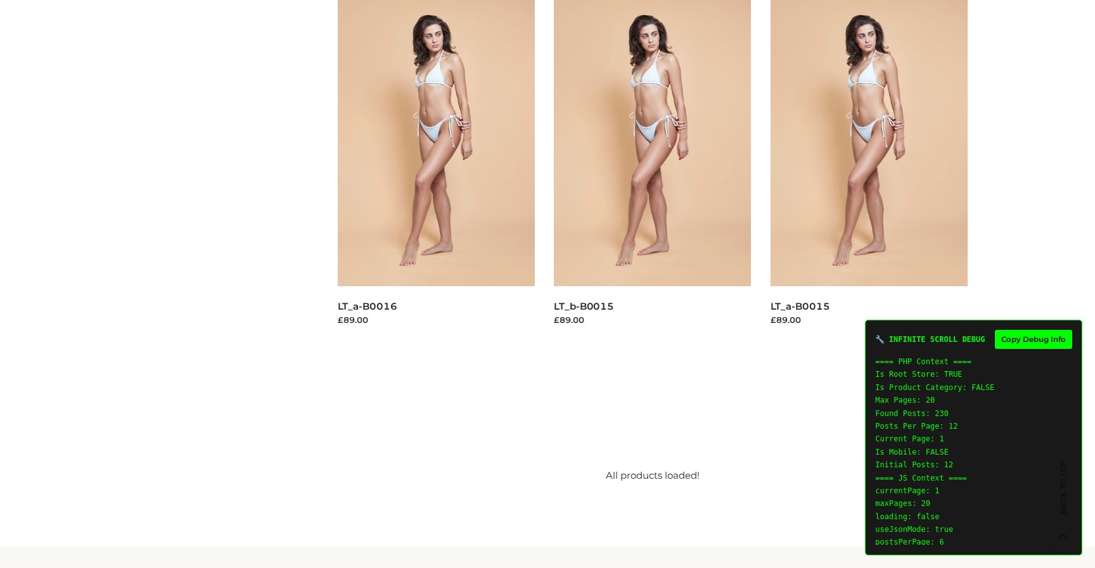
click at [1031, 338] on button "Copy Debug Info" at bounding box center [1033, 339] width 77 height 19
type textarea "**********"
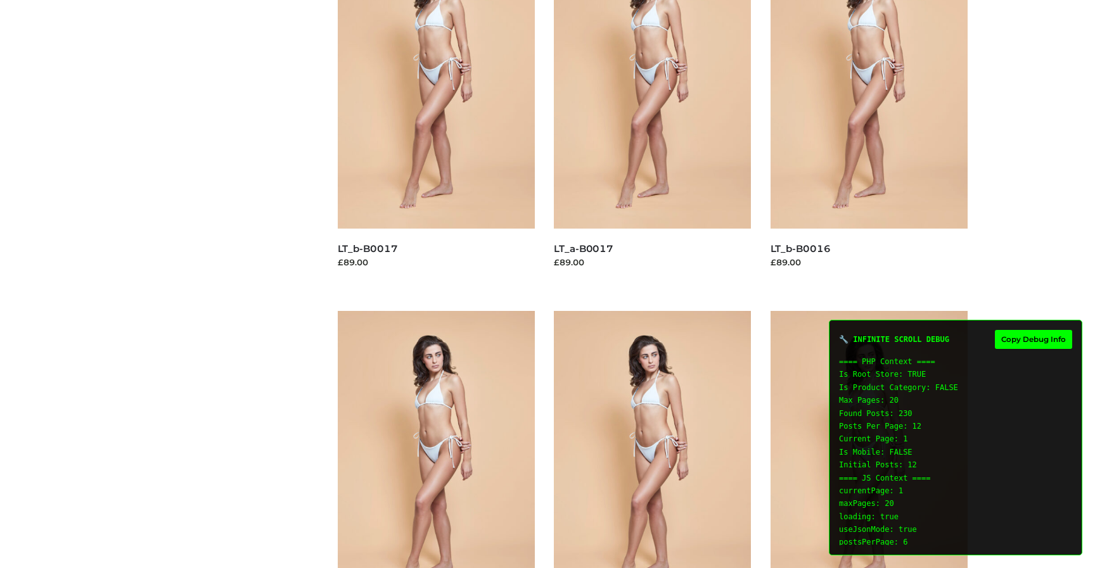
scroll to position [1281, 0]
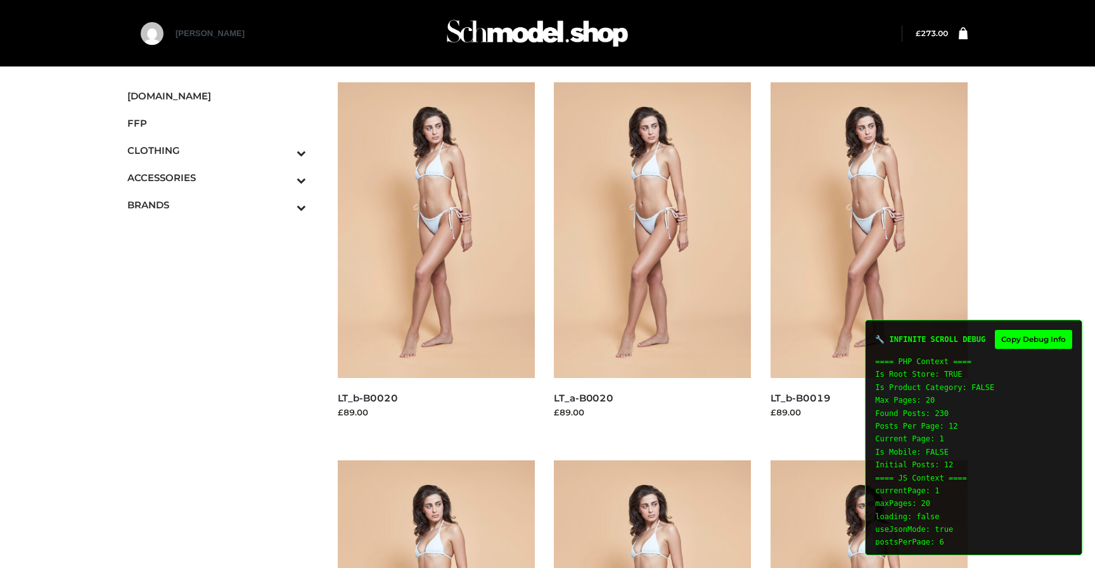
scroll to position [32, 0]
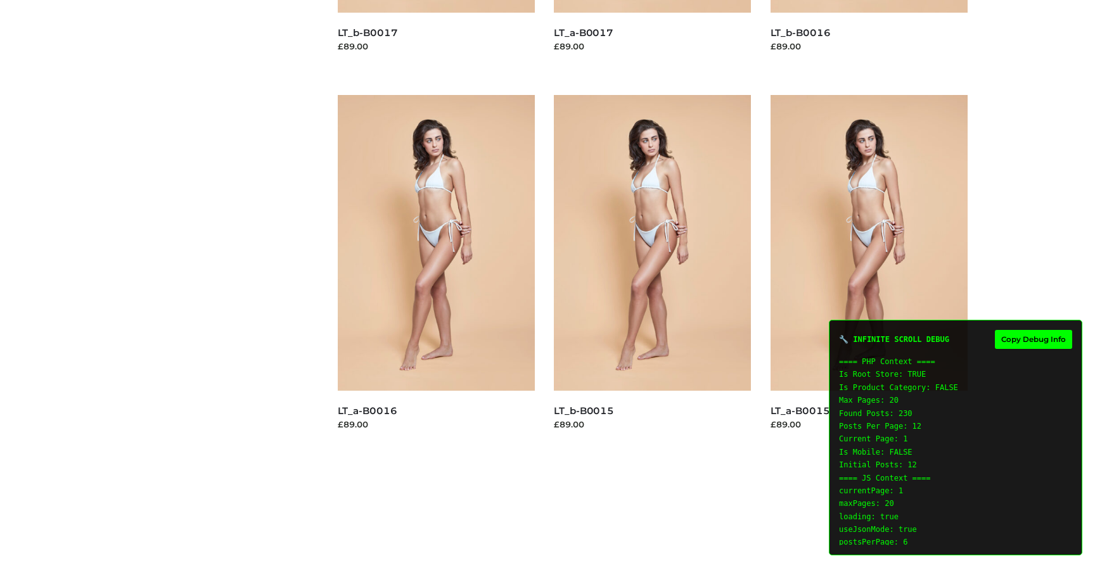
scroll to position [1281, 0]
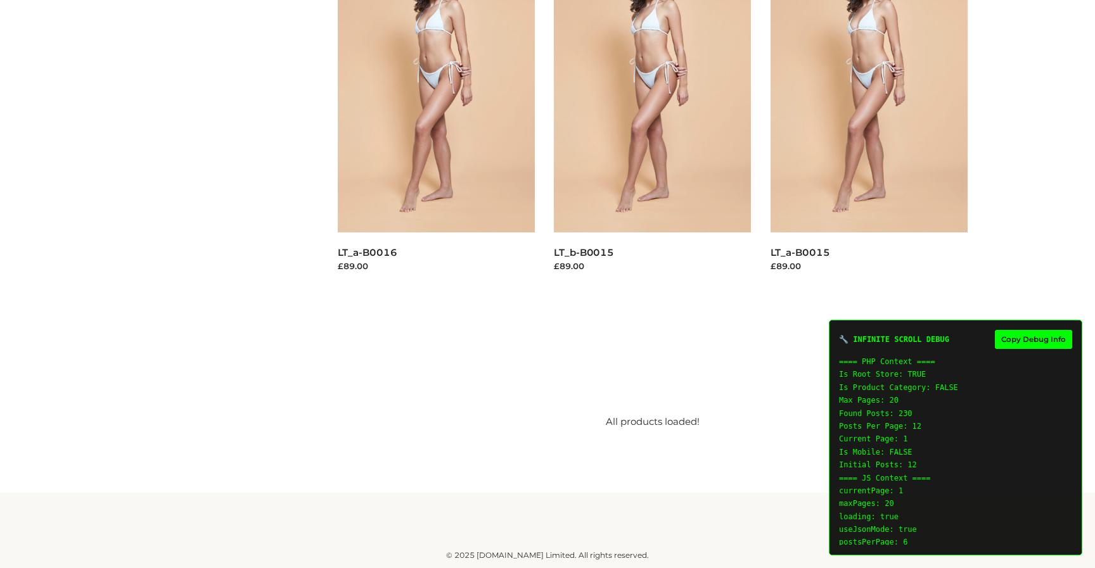
click at [1028, 333] on button "Copy Debug Info" at bounding box center [1033, 339] width 77 height 19
type textarea "**********"
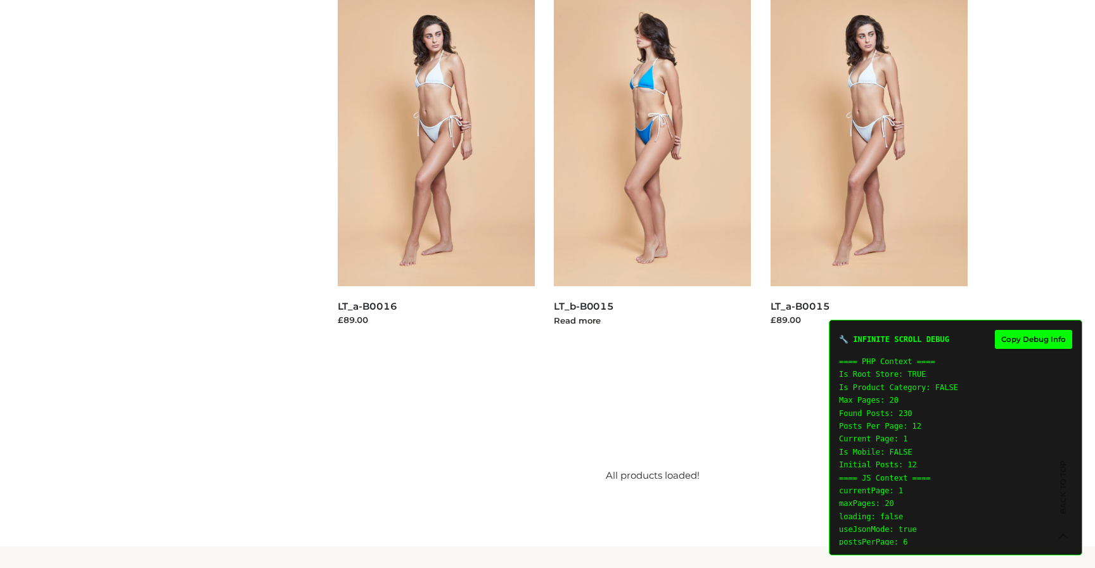
scroll to position [1281, 0]
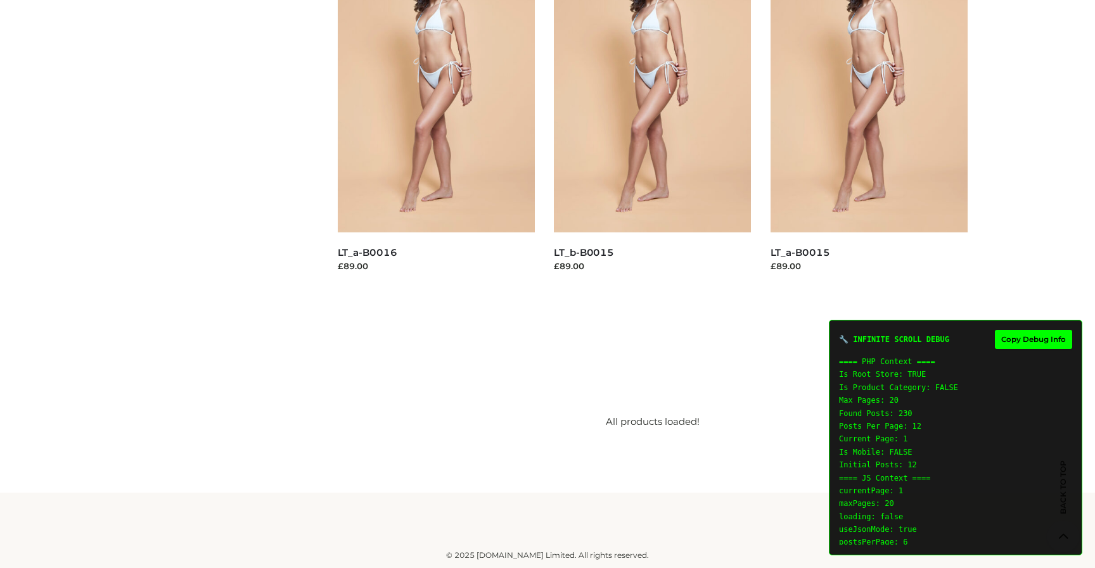
click at [1041, 350] on div "🔧 INFINITE SCROLL DEBUG Copy Debug Info ==== PHP Context ==== Is Root Store: TR…" at bounding box center [955, 438] width 253 height 236
click at [1038, 344] on button "Copy Debug Info" at bounding box center [1033, 339] width 77 height 19
type textarea "**********"
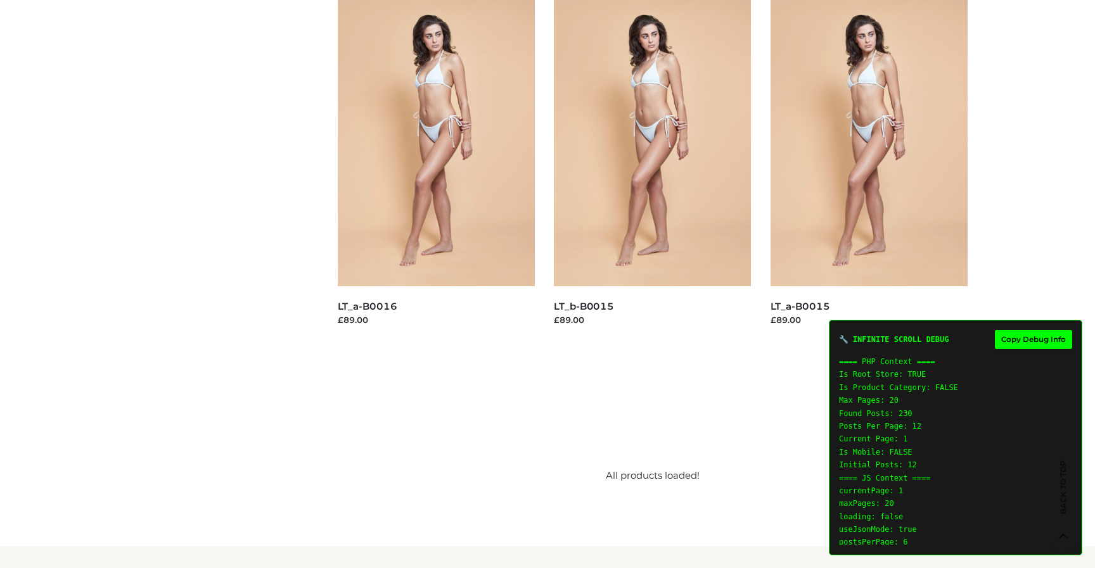
scroll to position [1281, 0]
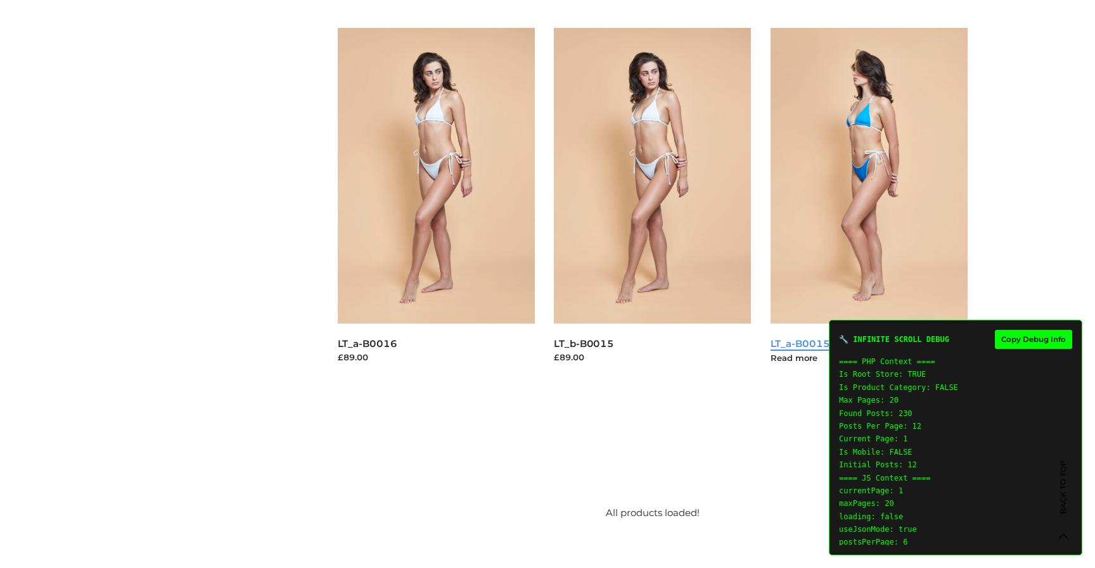
scroll to position [1281, 0]
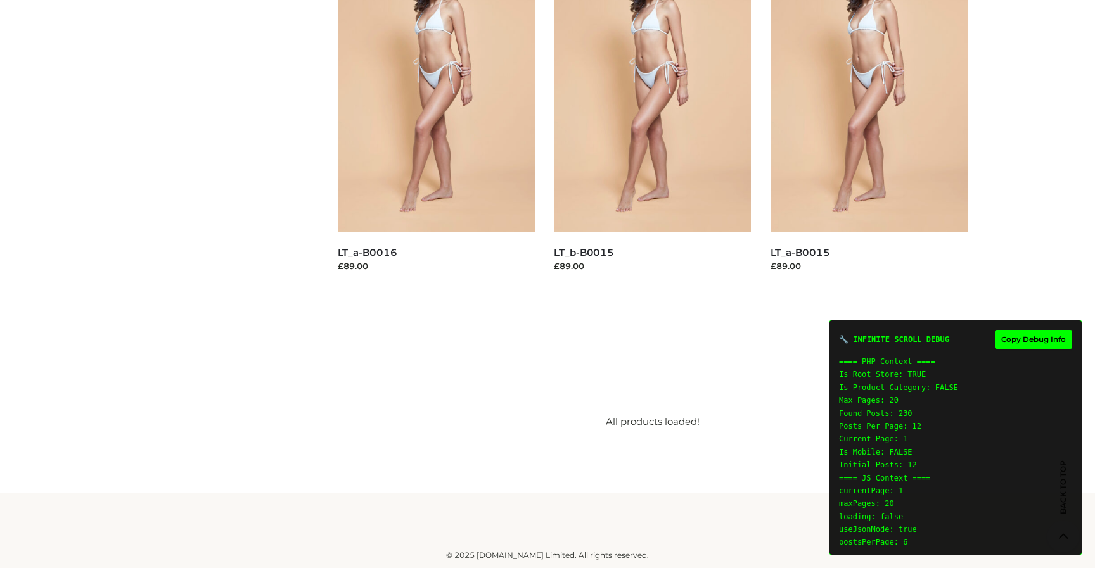
click at [1021, 347] on button "Copy Debug Info" at bounding box center [1033, 339] width 77 height 19
type textarea "**********"
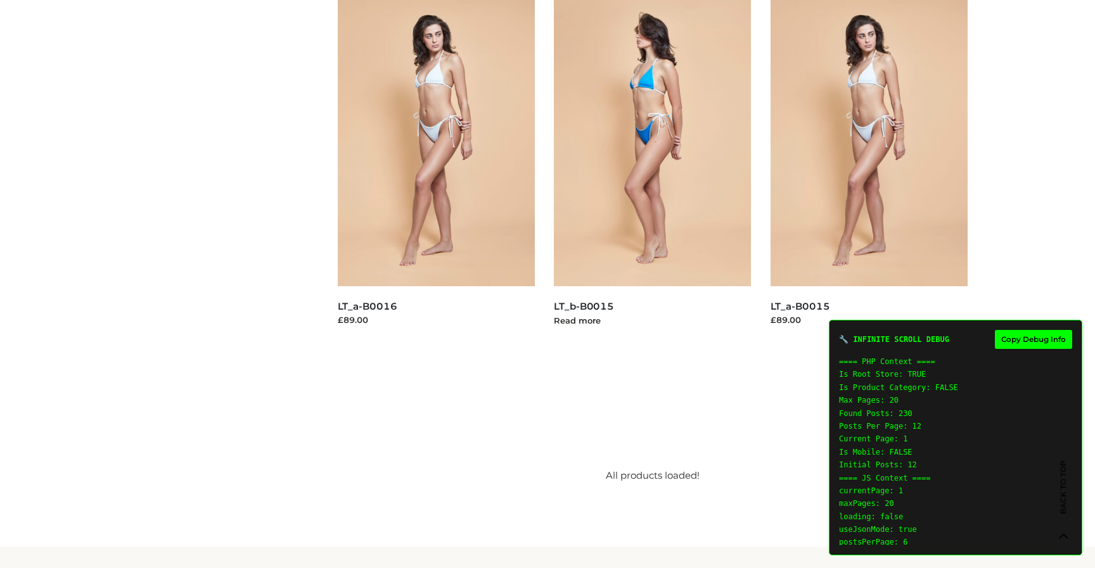
scroll to position [1281, 0]
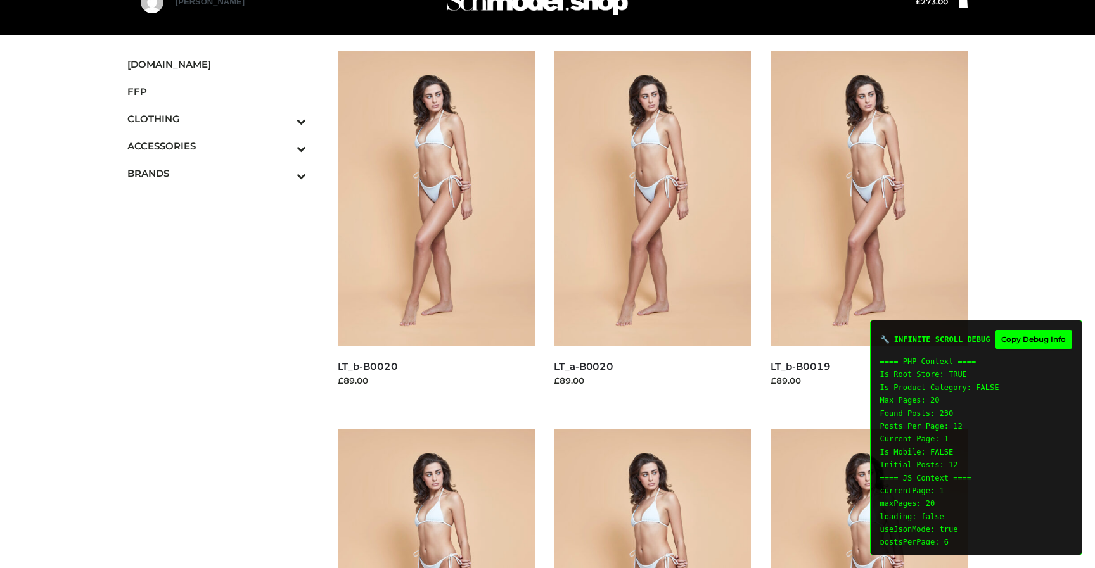
scroll to position [32, 0]
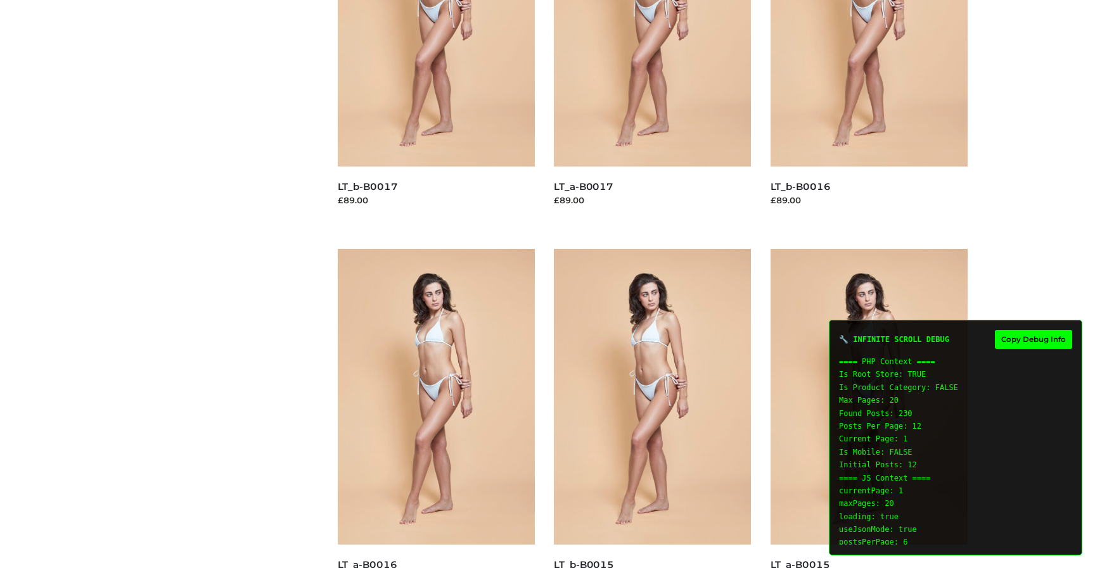
scroll to position [1281, 0]
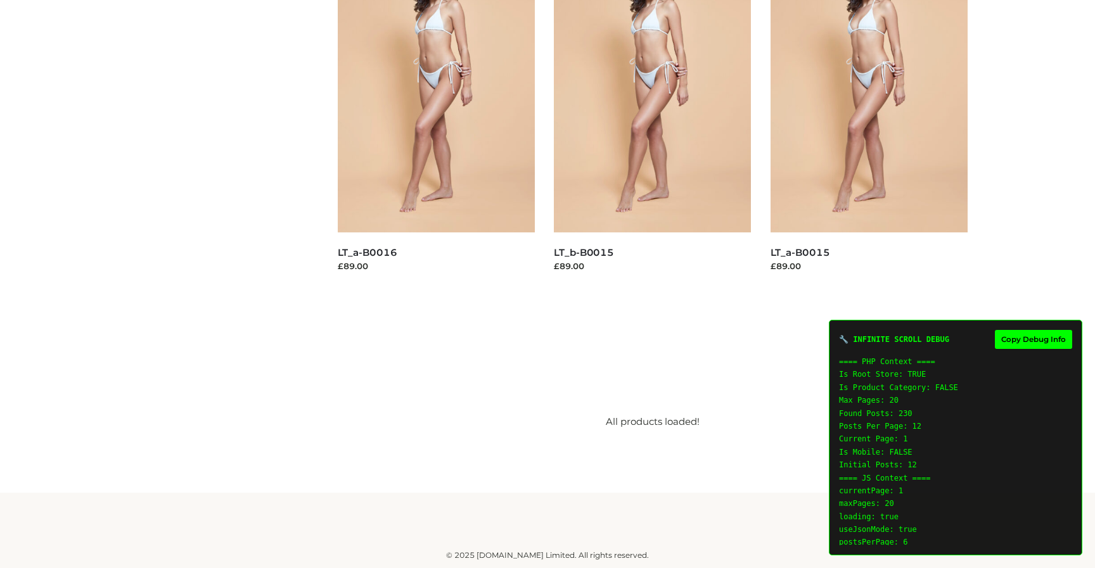
click at [1021, 337] on button "Copy Debug Info" at bounding box center [1033, 339] width 77 height 19
type textarea "**********"
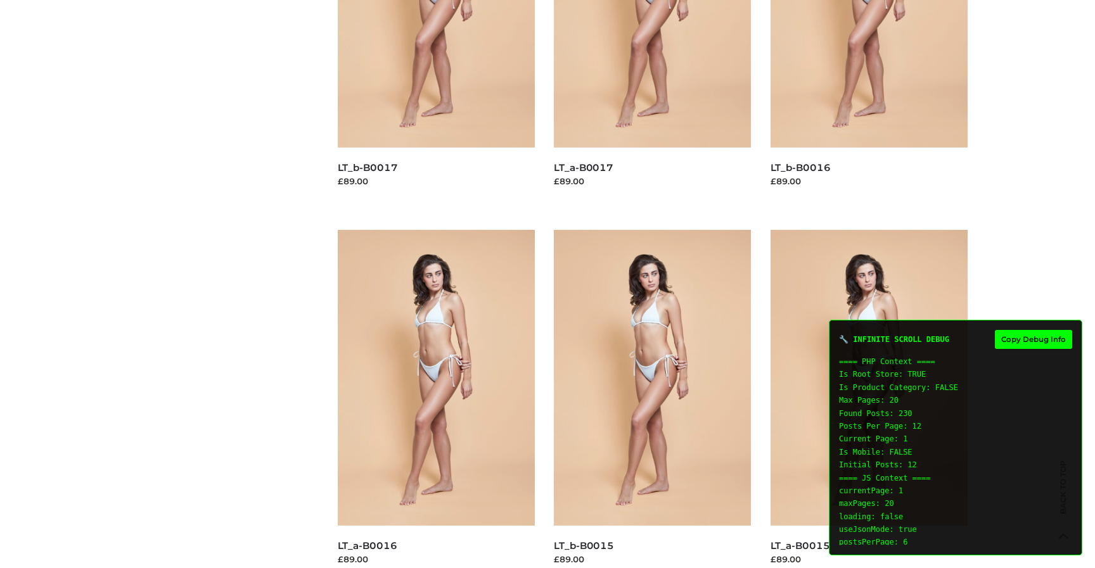
scroll to position [1281, 0]
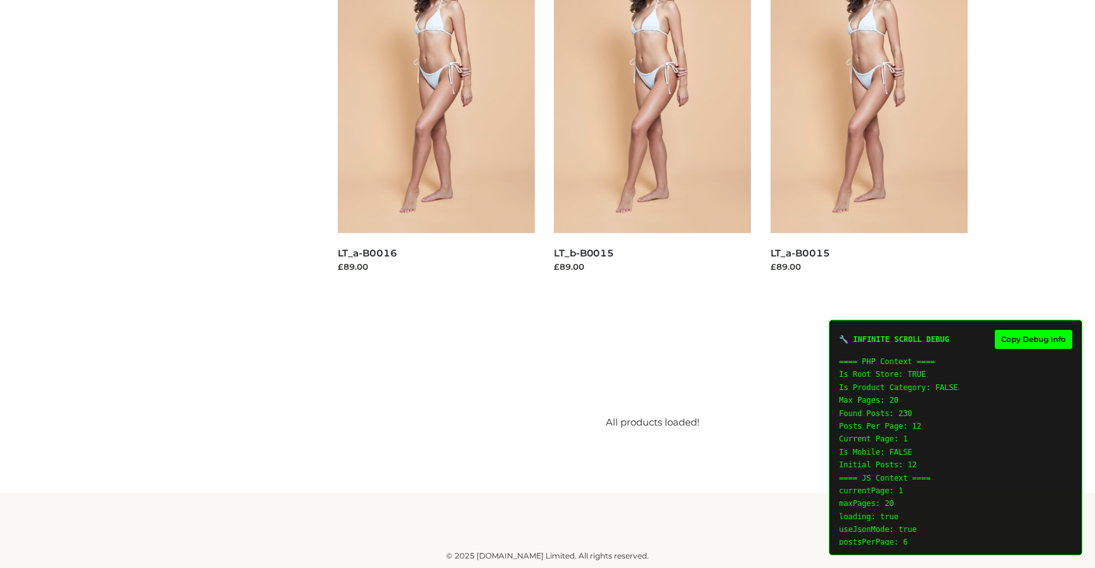
scroll to position [1281, 0]
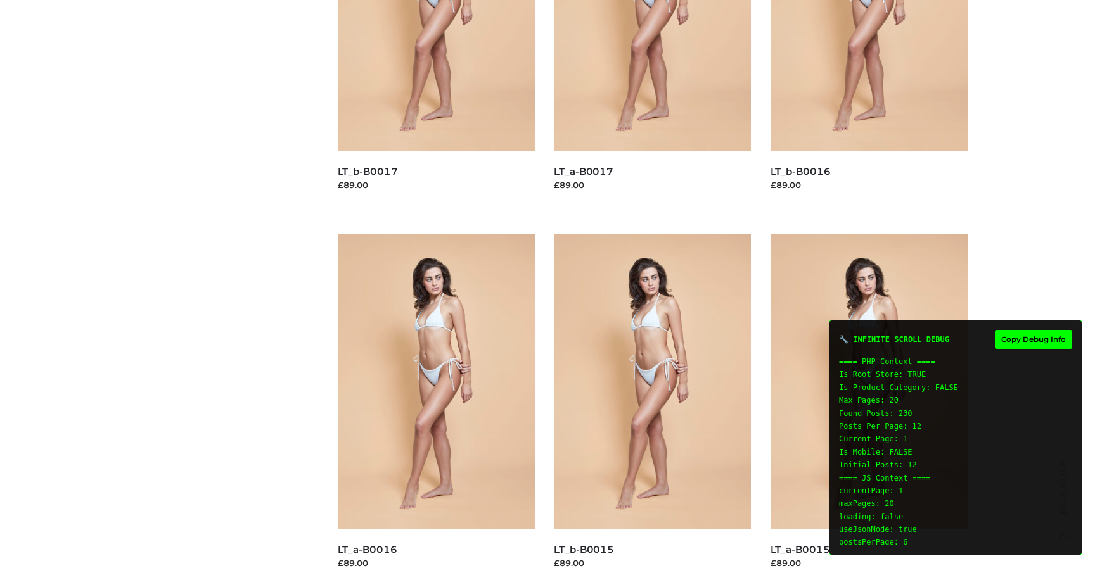
scroll to position [1150, 0]
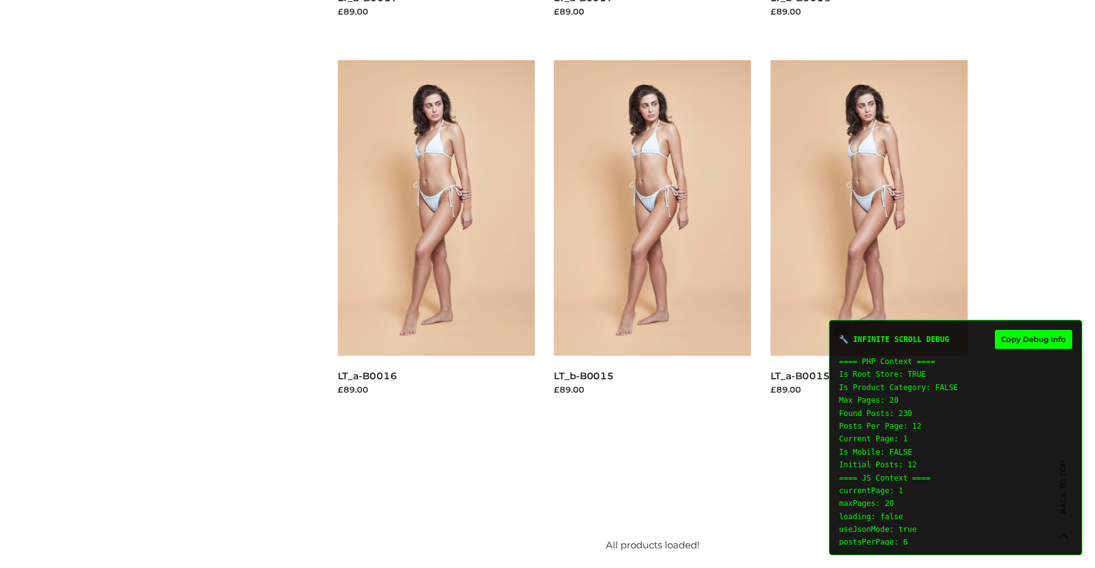
scroll to position [1281, 0]
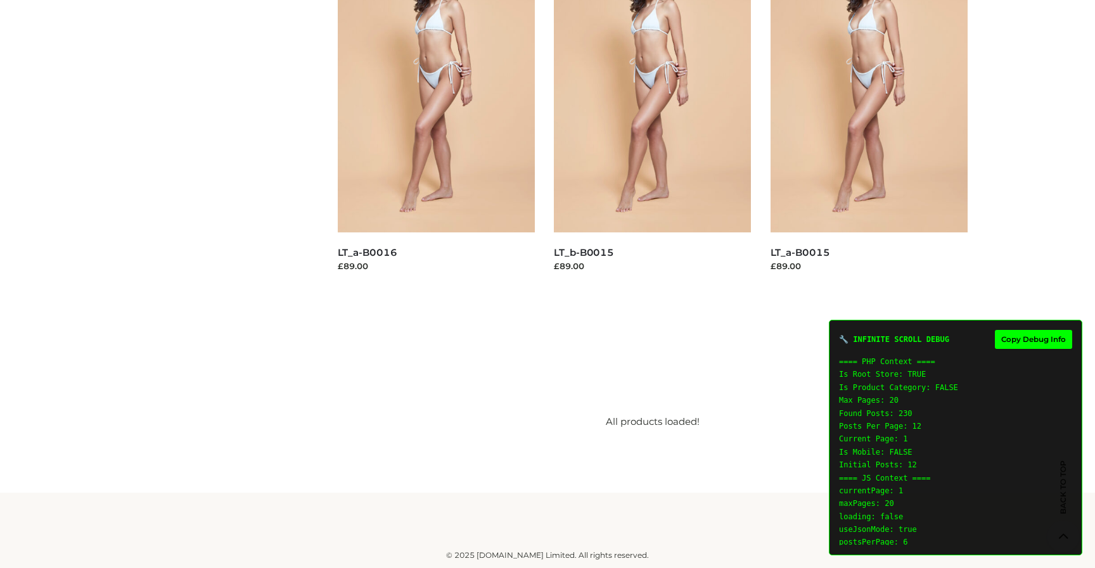
click at [1028, 349] on div "🔧 INFINITE SCROLL DEBUG Copy Debug Info ==== PHP Context ==== Is Root Store: TR…" at bounding box center [955, 438] width 253 height 236
click at [1029, 336] on button "Copy Debug Info" at bounding box center [1033, 339] width 77 height 19
type textarea "**********"
click at [1021, 339] on button "Copy Debug Info" at bounding box center [1033, 339] width 77 height 19
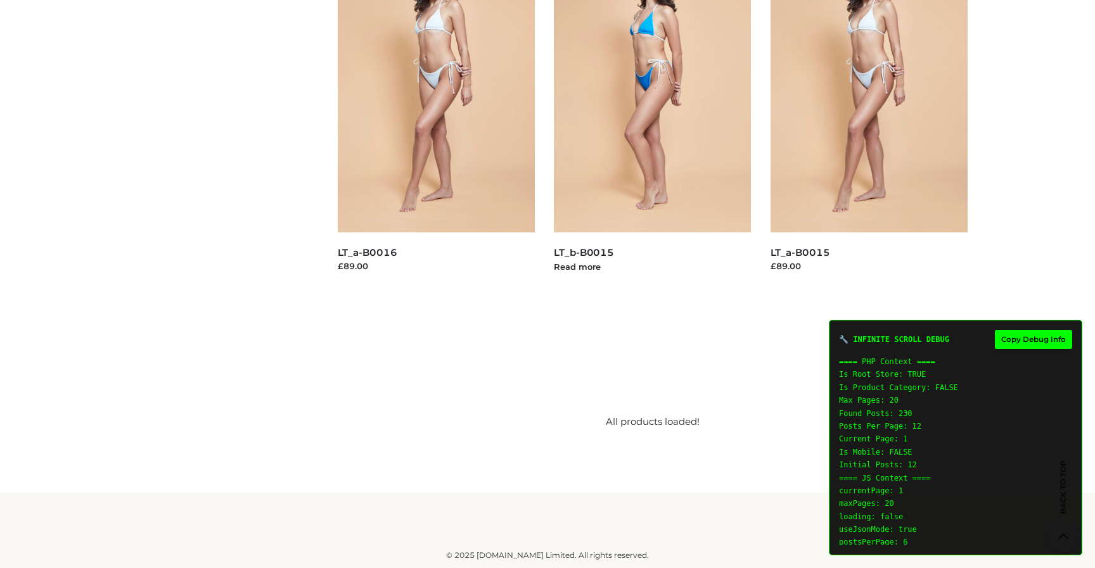
click at [680, 208] on img at bounding box center [653, 85] width 198 height 296
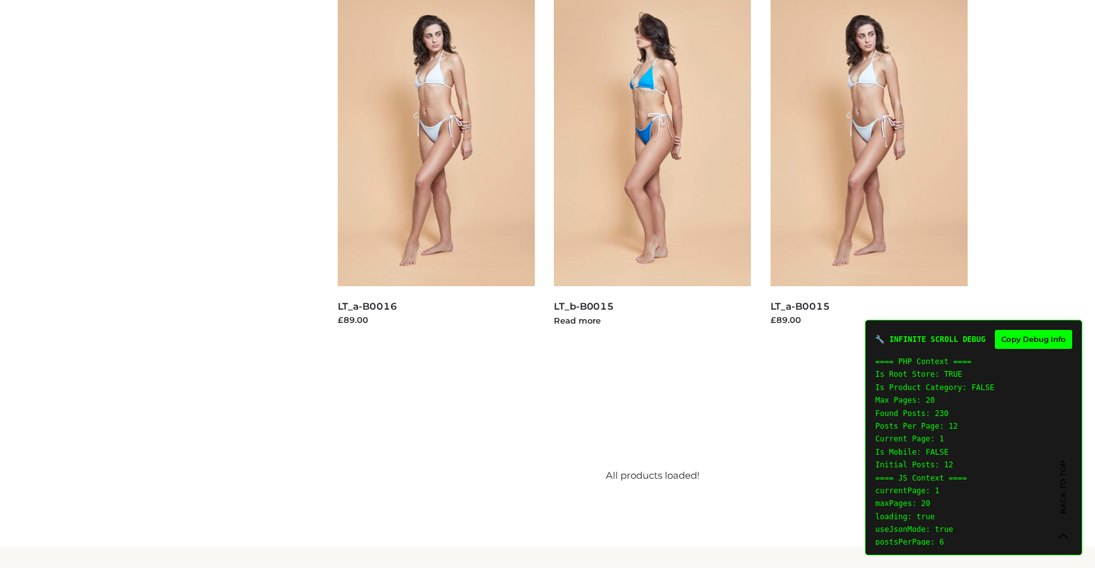
scroll to position [1281, 0]
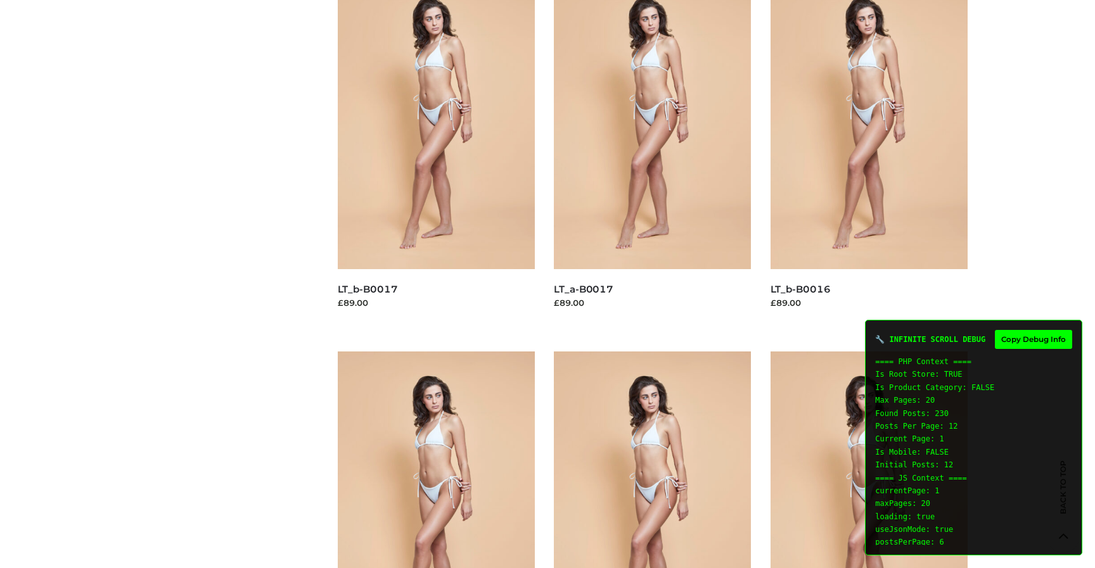
scroll to position [1281, 0]
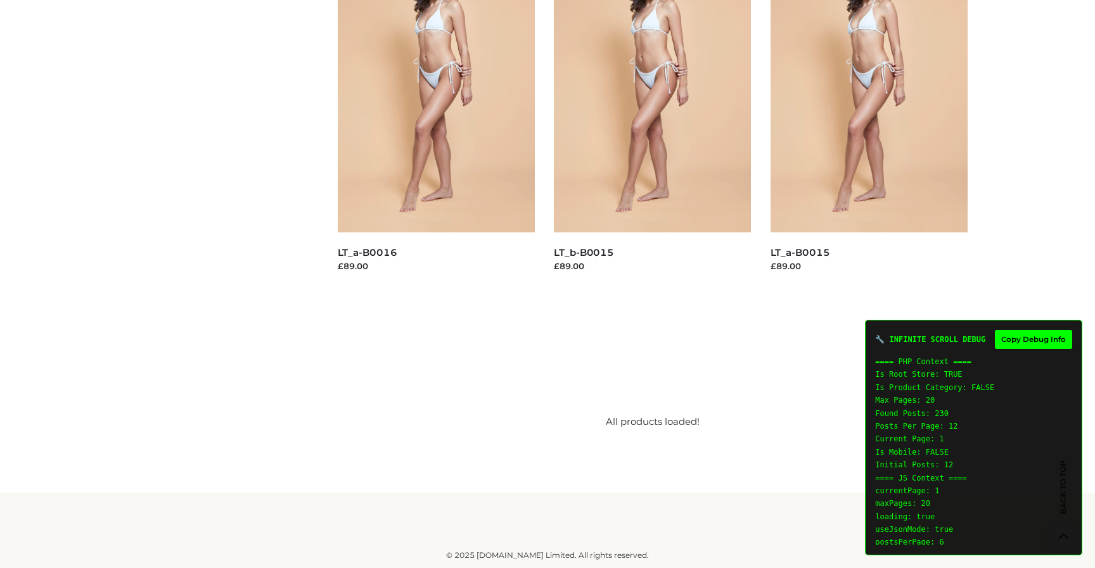
click at [1033, 340] on button "Copy Debug Info" at bounding box center [1033, 339] width 77 height 19
type textarea "**********"
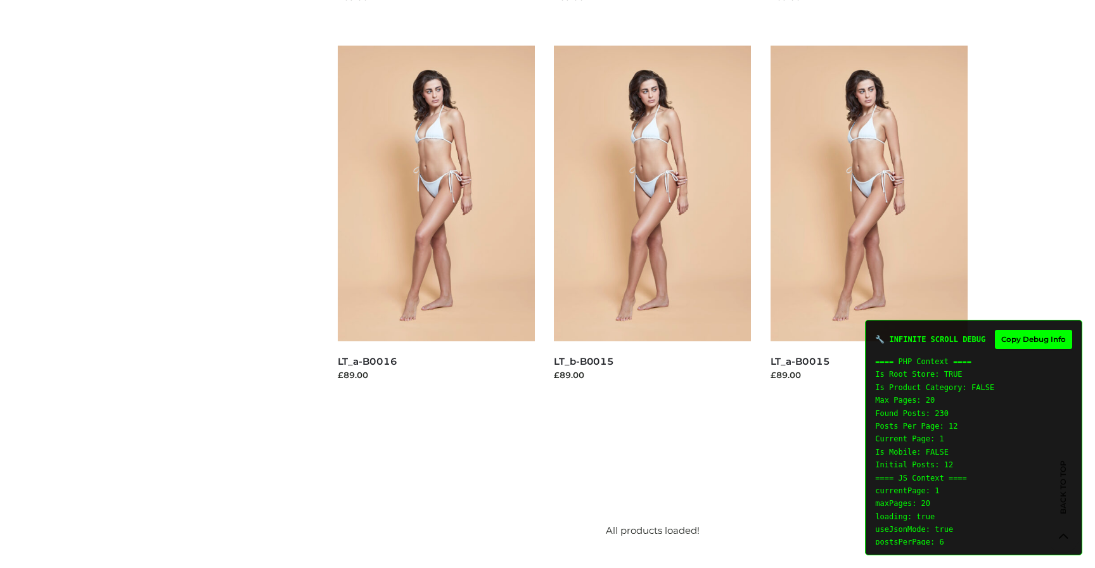
scroll to position [1164, 0]
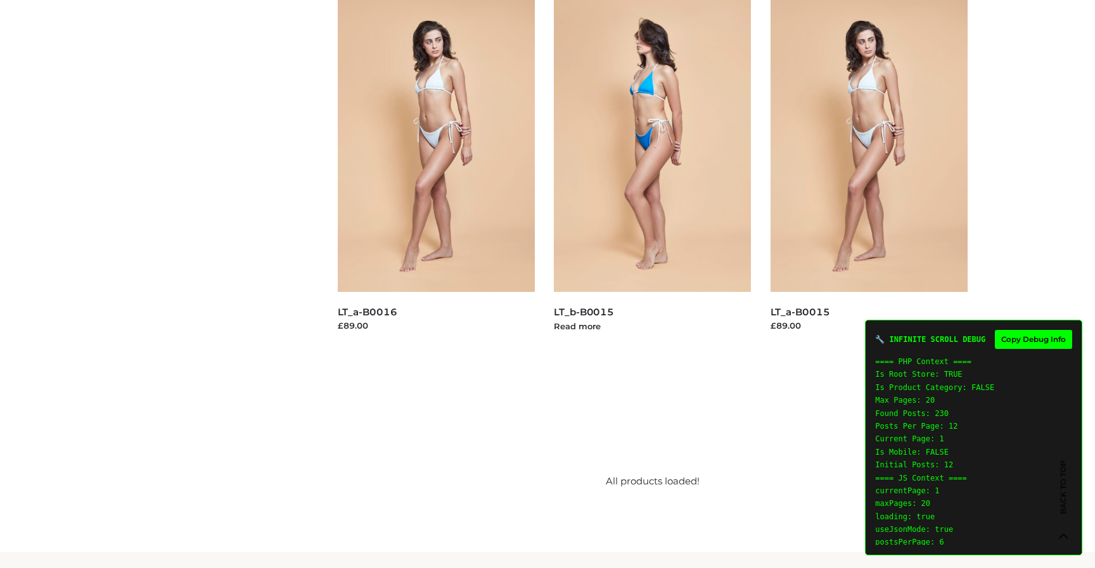
scroll to position [1281, 0]
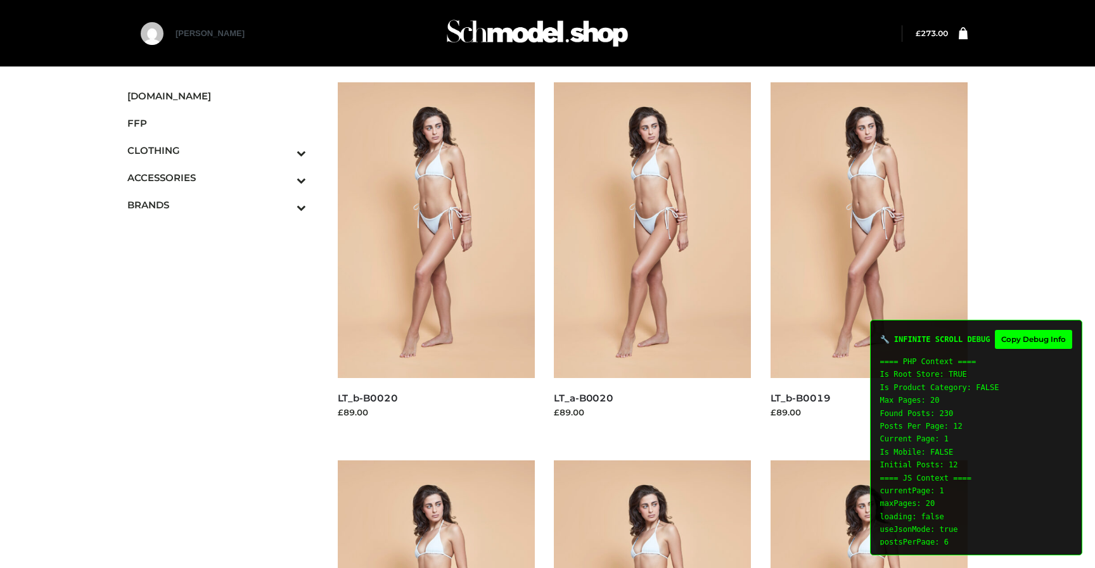
scroll to position [1227, 0]
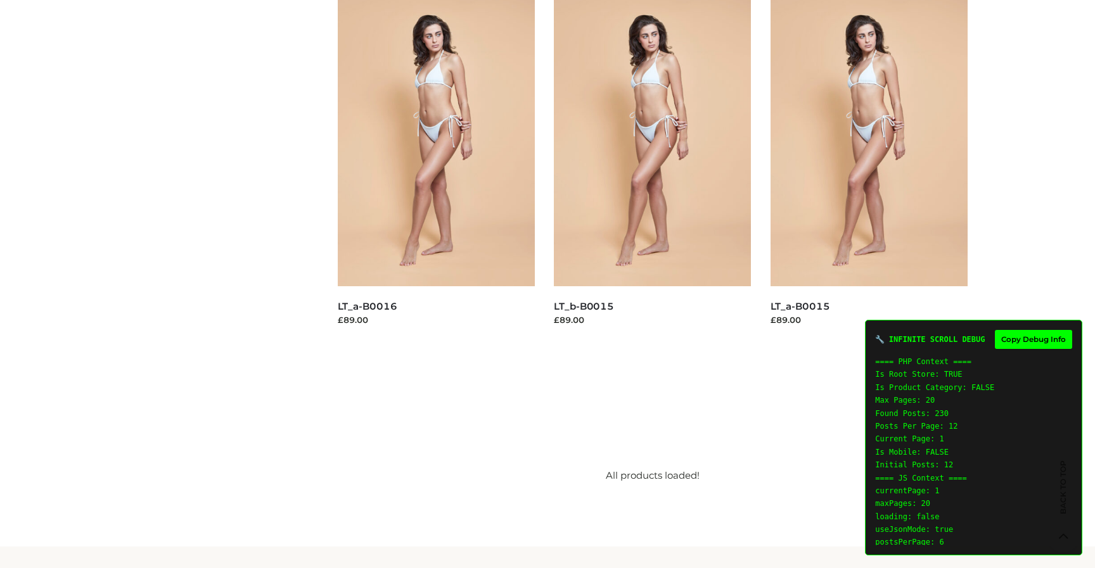
click at [1023, 341] on button "Copy Debug Info" at bounding box center [1033, 339] width 77 height 19
type textarea "**********"
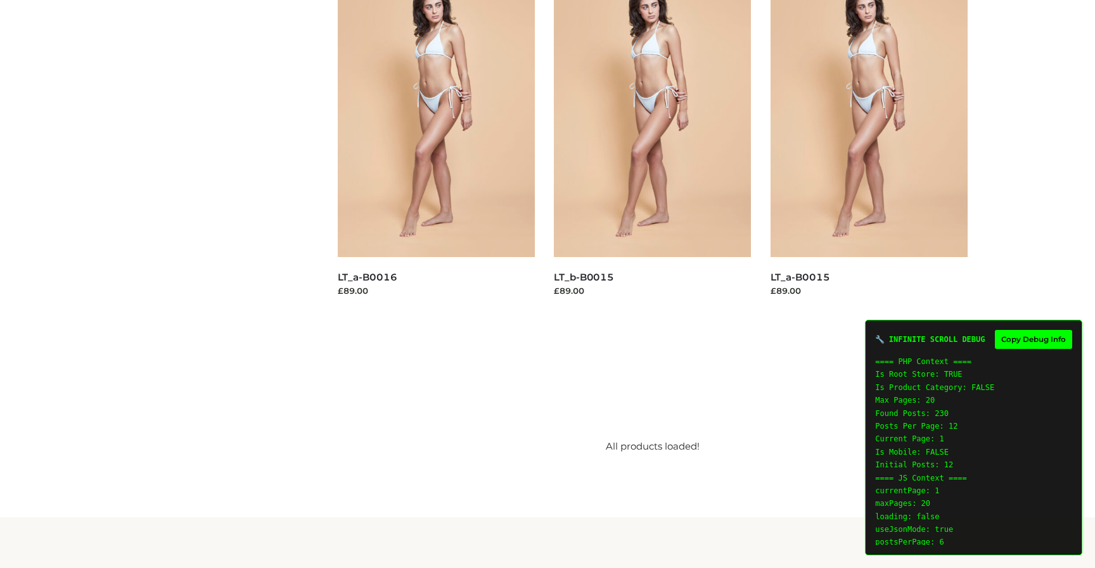
scroll to position [1281, 0]
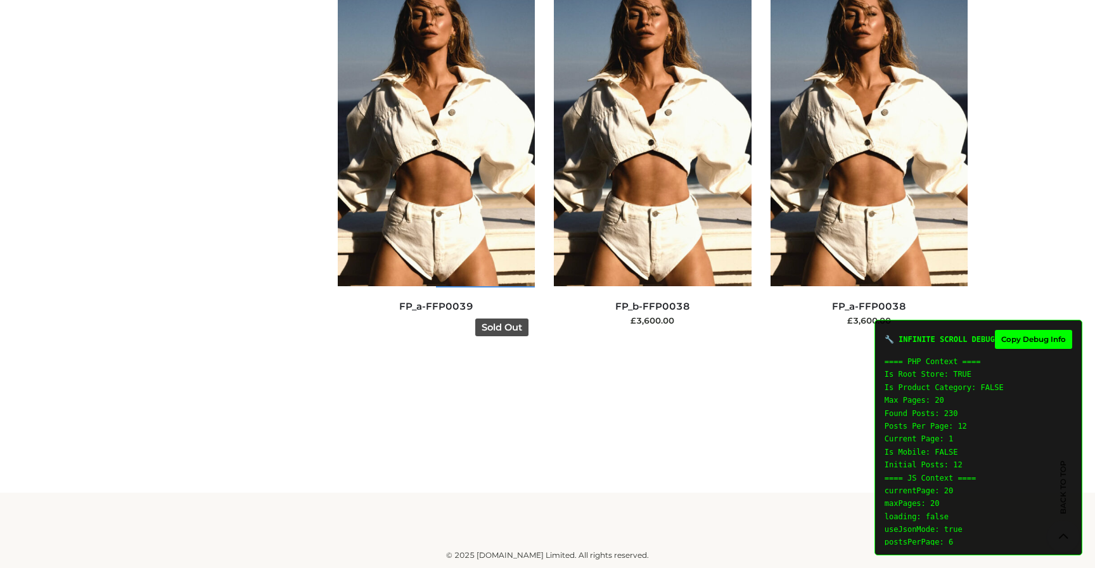
scroll to position [15713, 0]
click at [483, 286] on img at bounding box center [437, 138] width 198 height 296
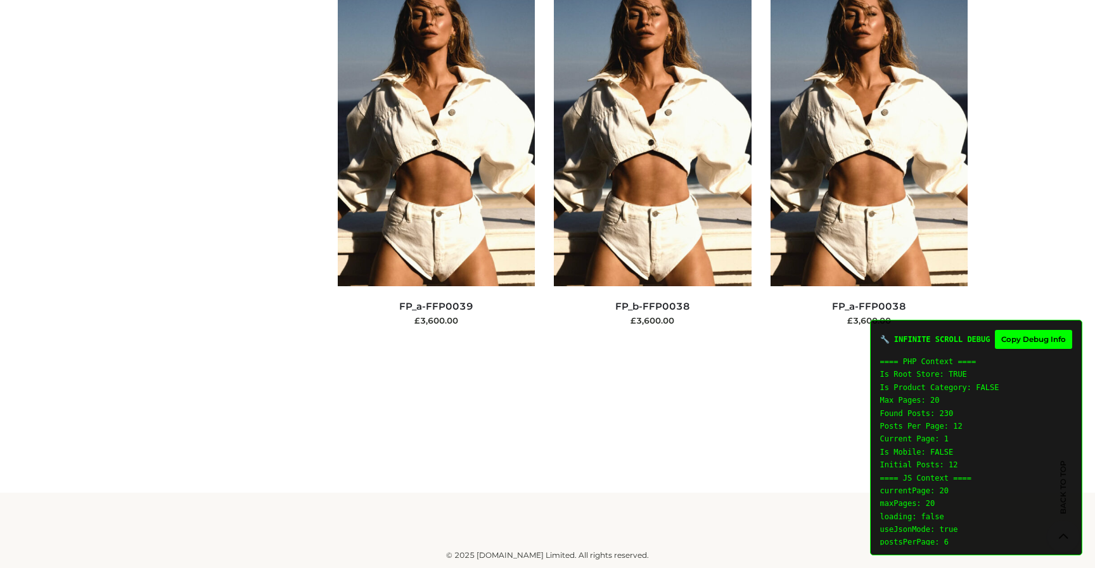
scroll to position [14334, 0]
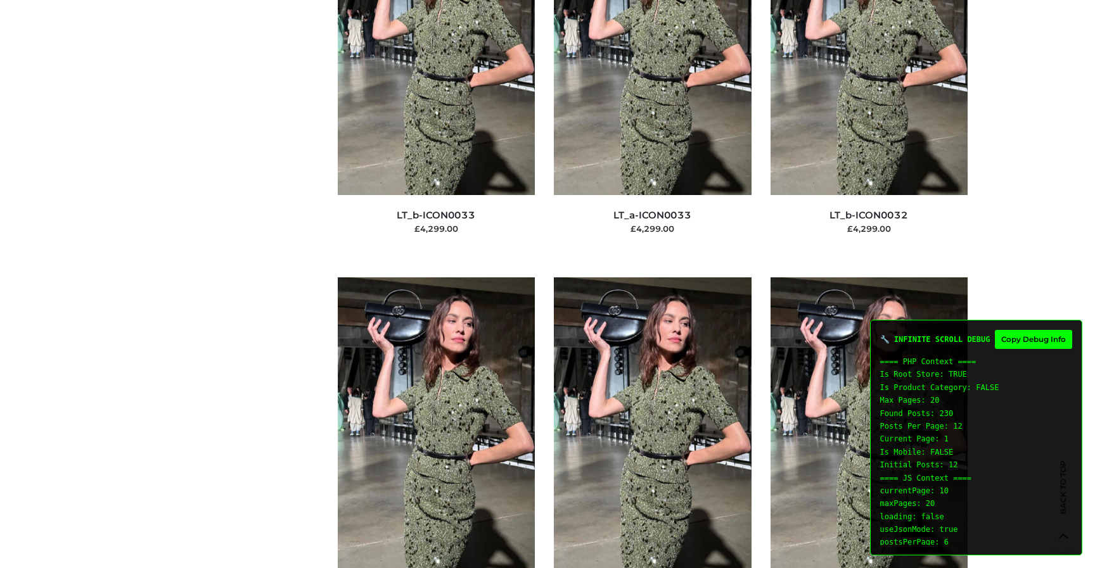
scroll to position [7096, 0]
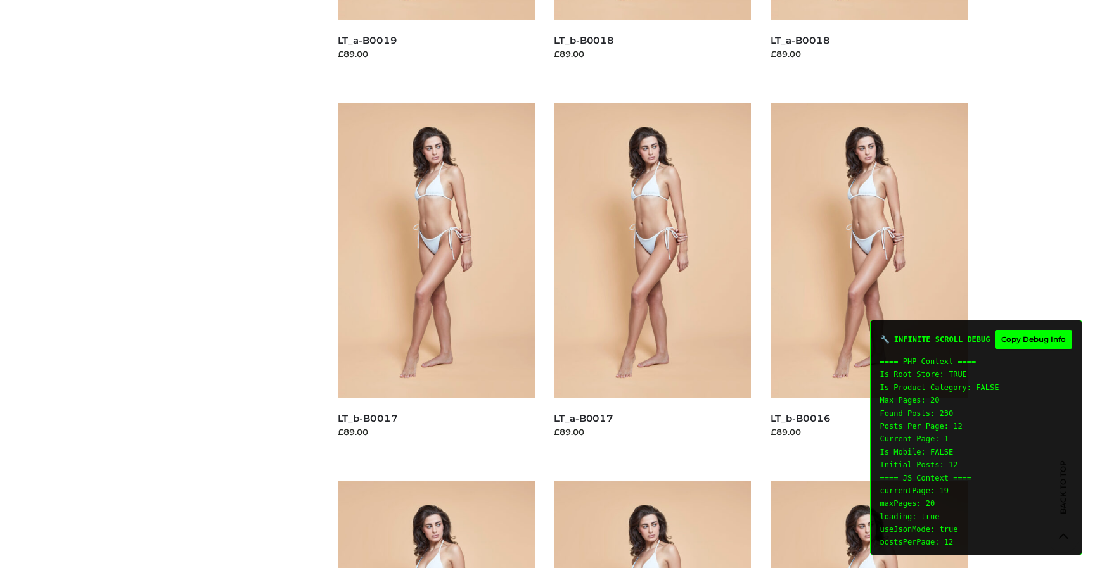
scroll to position [765, 0]
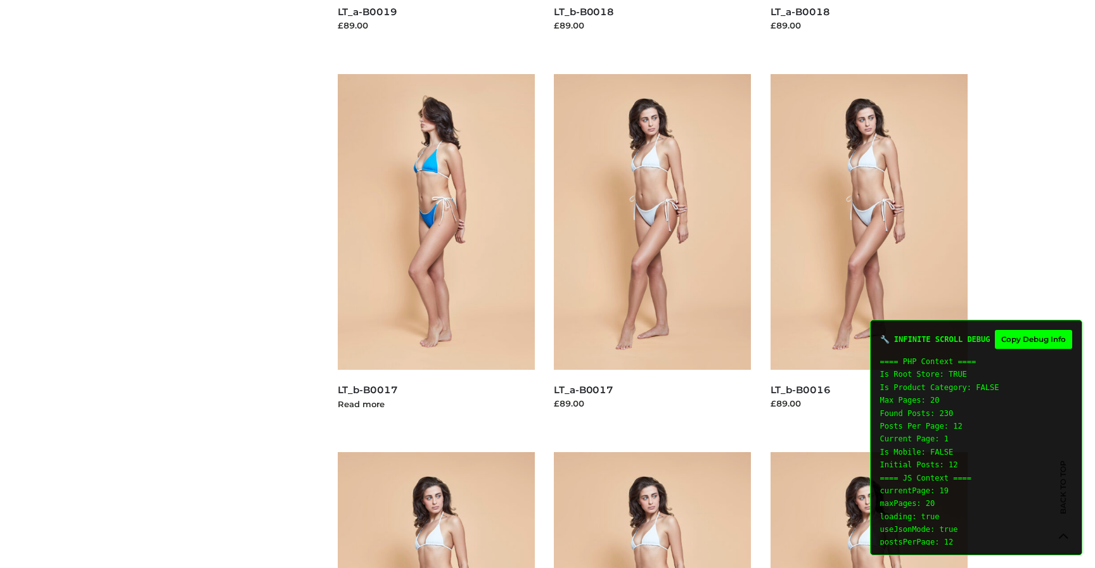
click at [401, 380] on div "CLOTHING , OPPSWIMWEAR , TOPS LT_b-B0017 £89.00 Read more" at bounding box center [437, 398] width 198 height 57
click at [409, 341] on img at bounding box center [437, 222] width 198 height 296
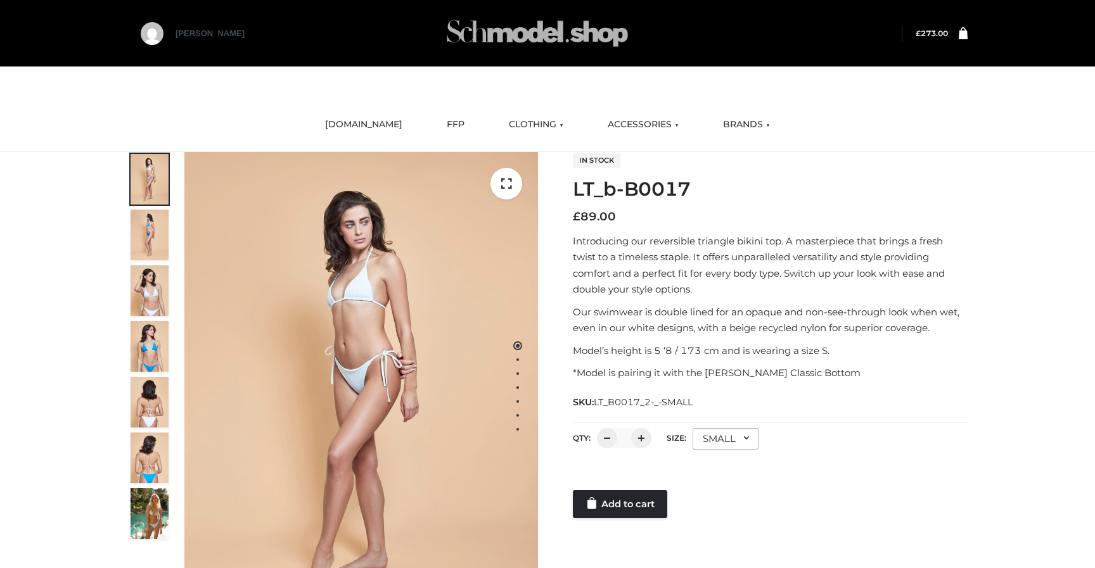
click at [480, 34] on img at bounding box center [537, 33] width 190 height 50
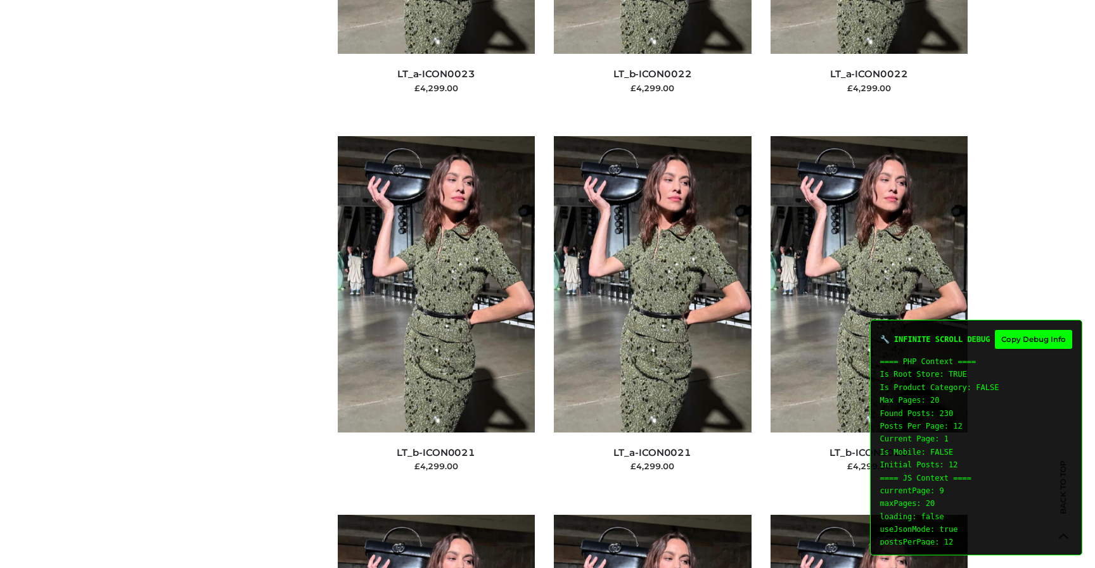
scroll to position [7110, 0]
